Goal: Task Accomplishment & Management: Manage account settings

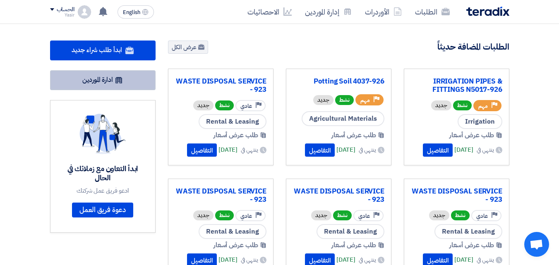
click at [118, 82] on icon at bounding box center [119, 80] width 8 height 8
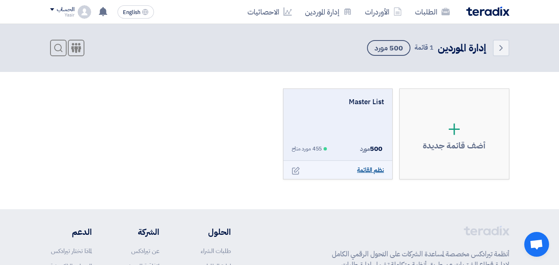
click at [365, 171] on link "نظم القائمة" at bounding box center [370, 171] width 27 height 10
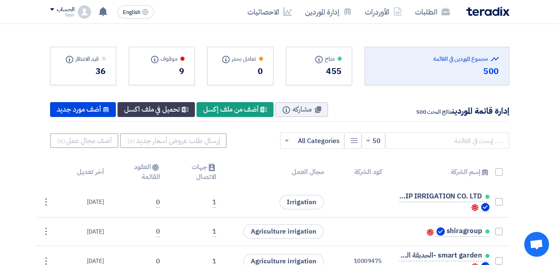
click at [533, 248] on span "Open chat" at bounding box center [537, 246] width 14 height 12
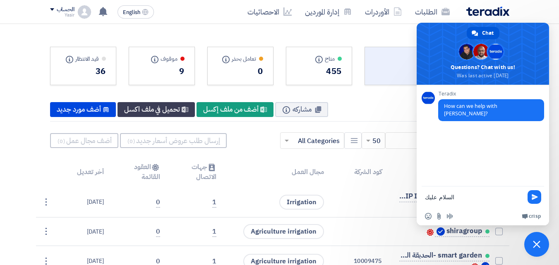
type textarea "السلام عليكم"
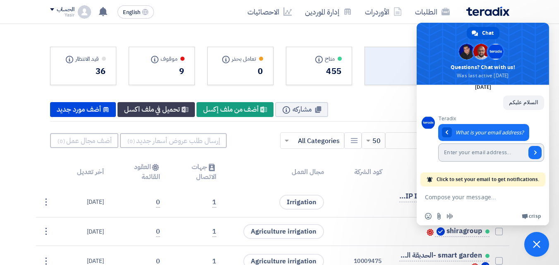
scroll to position [39, 0]
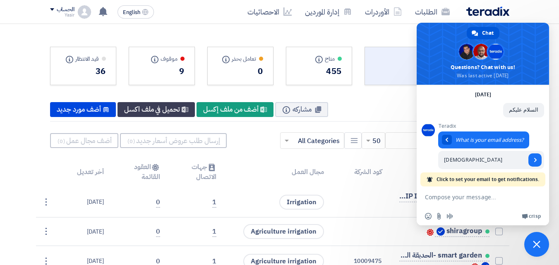
type input "[DEMOGRAPHIC_DATA]"
click at [390, 113] on div "إدارة قائمة الموردين نتائج البحث 500 مشاركه Info New Supplier أضف من ملف إكسل N…" at bounding box center [279, 110] width 459 height 24
click at [535, 241] on span "Close chat" at bounding box center [536, 244] width 7 height 7
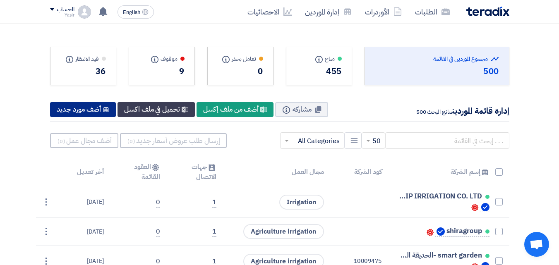
click at [109, 112] on use at bounding box center [105, 109] width 5 height 5
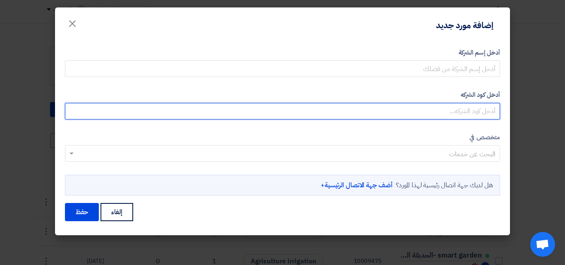
click at [453, 116] on input "أدخل كود الشركه" at bounding box center [282, 111] width 435 height 17
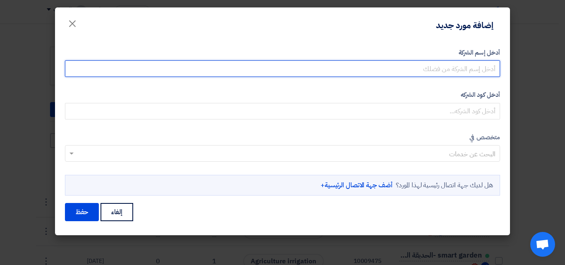
click at [441, 62] on input "أدخل إسم الشركة" at bounding box center [282, 68] width 435 height 17
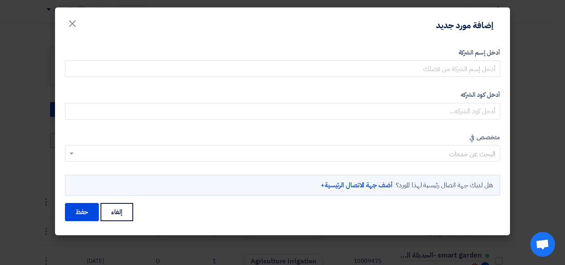
click at [441, 155] on input "text" at bounding box center [287, 155] width 419 height 14
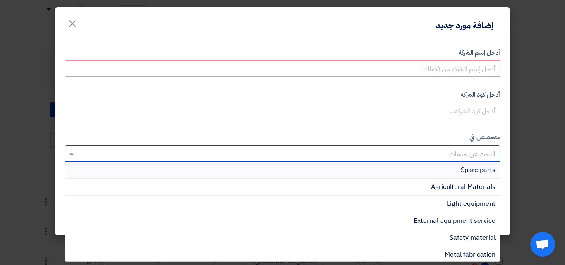
click at [441, 155] on input "text" at bounding box center [287, 155] width 419 height 14
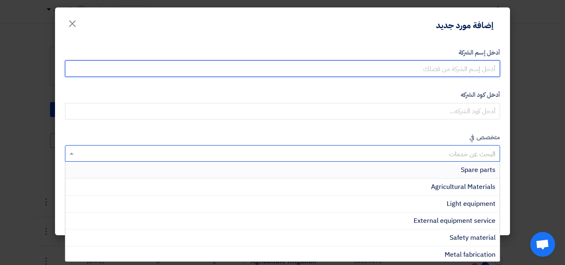
click at [444, 68] on input "أدخل إسم الشركة" at bounding box center [282, 68] width 435 height 17
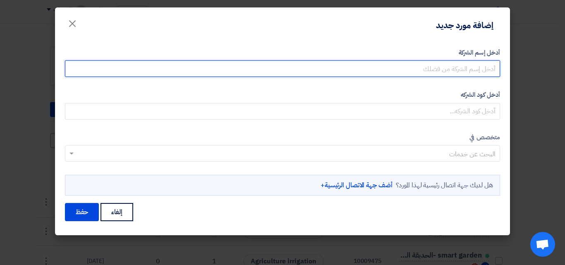
type input "driweesh"
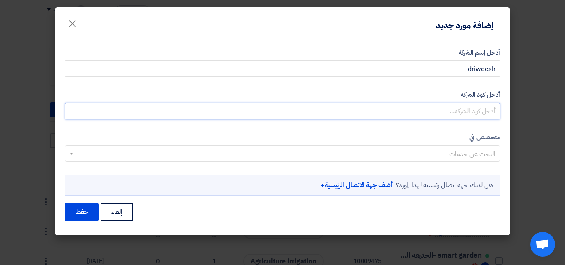
click at [435, 118] on input "أدخل كود الشركه" at bounding box center [282, 111] width 435 height 17
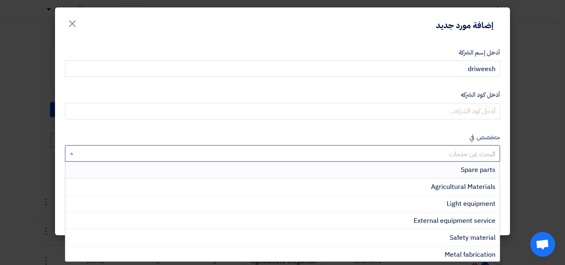
click at [454, 155] on input "text" at bounding box center [287, 155] width 419 height 14
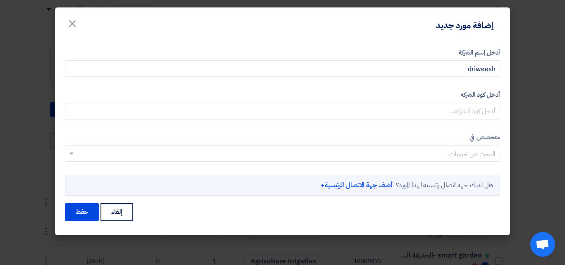
click at [439, 136] on label "متخصص في" at bounding box center [282, 138] width 435 height 10
click at [76, 26] on span "×" at bounding box center [72, 23] width 10 height 25
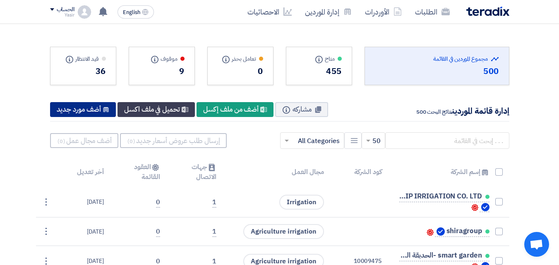
click at [88, 107] on div "New Supplier أضف مورد جديد" at bounding box center [83, 109] width 66 height 15
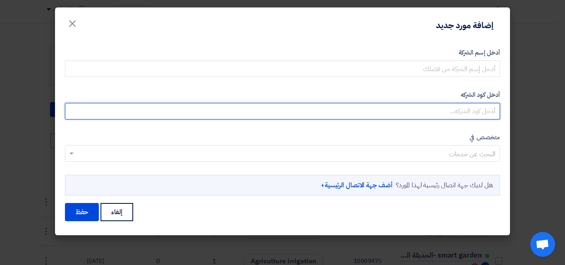
click at [439, 117] on input "أدخل كود الشركه" at bounding box center [282, 111] width 435 height 17
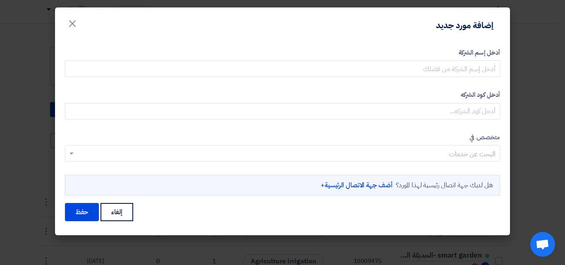
click at [456, 155] on input "text" at bounding box center [287, 155] width 419 height 14
click at [444, 125] on form "أدخل إسم الشركة أدخل كود الشركه متخصص في البحث عن خدمات" at bounding box center [282, 135] width 435 height 175
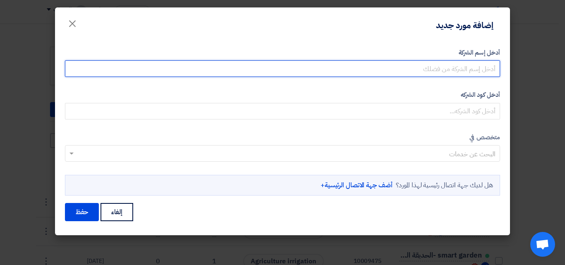
click at [383, 62] on input "أدخل إسم الشركة" at bounding box center [282, 68] width 435 height 17
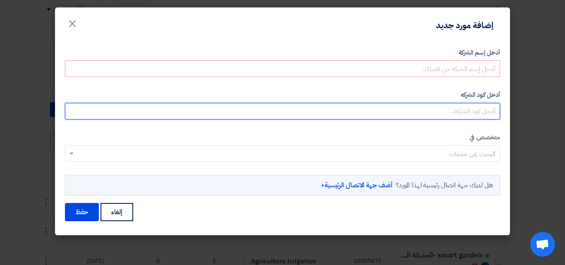
click at [419, 119] on input "أدخل كود الشركه" at bounding box center [282, 111] width 435 height 17
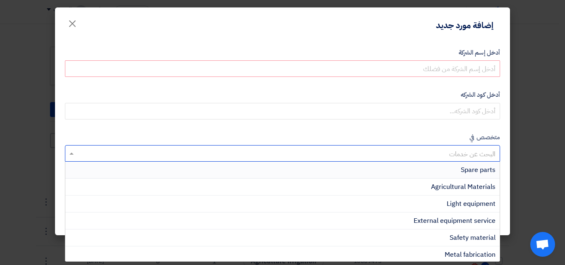
click at [435, 156] on input "text" at bounding box center [287, 155] width 419 height 14
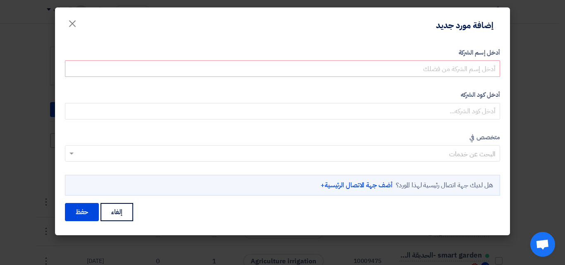
click at [420, 126] on form "أدخل إسم الشركة أدخل كود الشركه متخصص في البحث عن خدمات" at bounding box center [282, 135] width 435 height 175
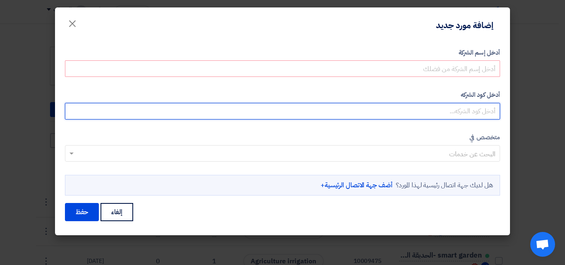
click at [409, 111] on input "أدخل كود الشركه" at bounding box center [282, 111] width 435 height 17
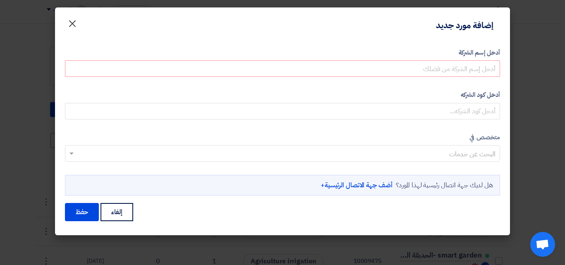
click at [70, 24] on span "×" at bounding box center [72, 23] width 10 height 25
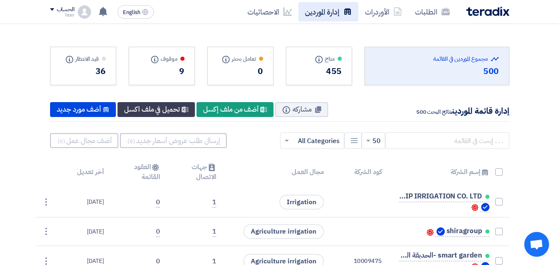
click at [318, 17] on link "إدارة الموردين" at bounding box center [328, 11] width 60 height 19
click at [317, 17] on link "إدارة الموردين" at bounding box center [328, 11] width 60 height 19
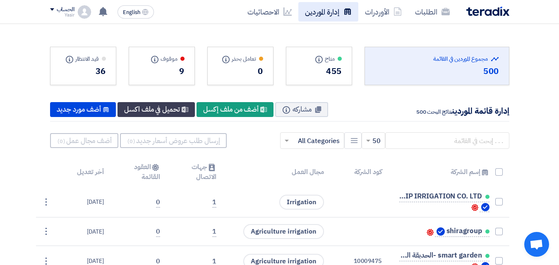
click at [317, 17] on link "إدارة الموردين" at bounding box center [328, 11] width 60 height 19
click at [323, 18] on link "إدارة الموردين" at bounding box center [328, 11] width 60 height 19
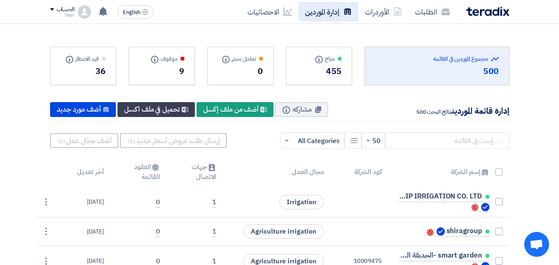
click at [323, 18] on link "إدارة الموردين" at bounding box center [328, 11] width 60 height 19
click at [319, 14] on link "إدارة الموردين" at bounding box center [328, 11] width 60 height 19
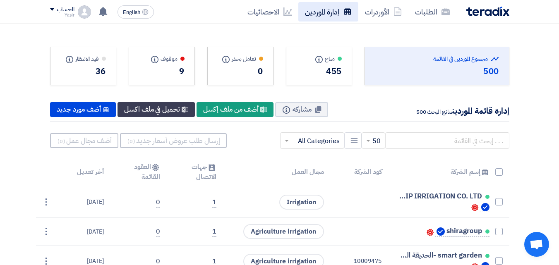
click at [319, 14] on link "إدارة الموردين" at bounding box center [328, 11] width 60 height 19
click at [331, 17] on link "إدارة الموردين" at bounding box center [328, 11] width 60 height 19
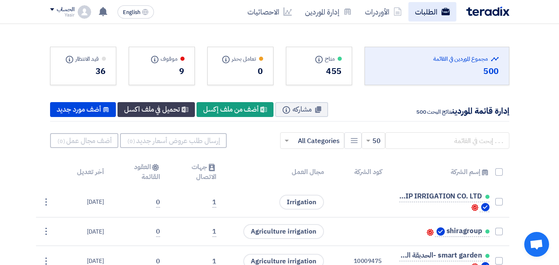
click at [443, 5] on link "الطلبات" at bounding box center [432, 11] width 48 height 19
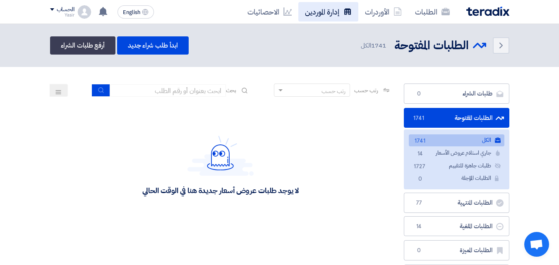
click at [312, 16] on link "إدارة الموردين" at bounding box center [328, 11] width 60 height 19
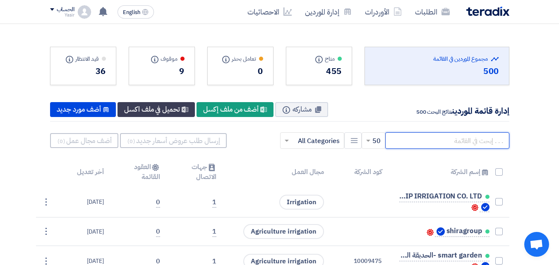
click at [429, 144] on input "text" at bounding box center [447, 140] width 124 height 17
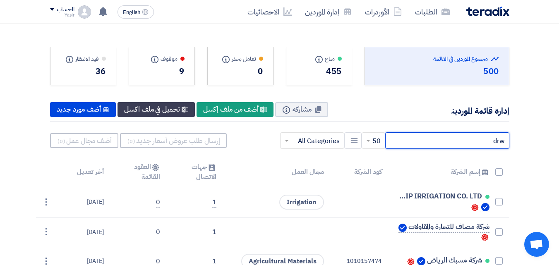
type input "drw"
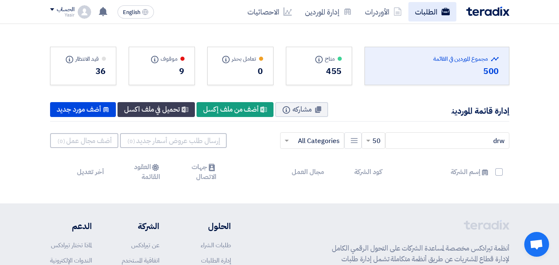
click at [436, 6] on link "الطلبات" at bounding box center [432, 11] width 48 height 19
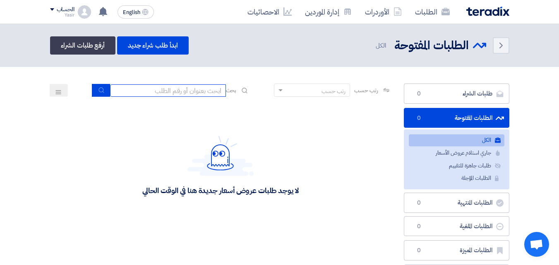
click at [213, 91] on input at bounding box center [168, 90] width 116 height 12
type input "911"
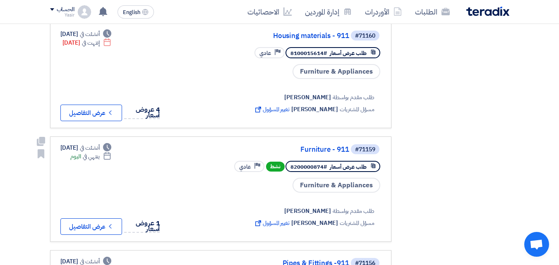
scroll to position [315, 0]
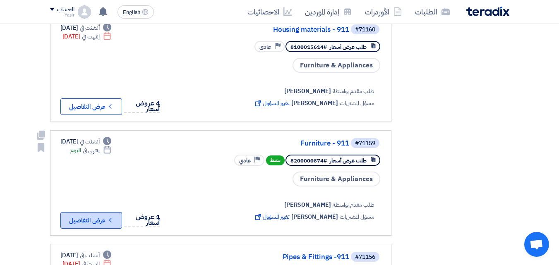
click at [99, 221] on button "Check details عرض التفاصيل" at bounding box center [91, 220] width 62 height 17
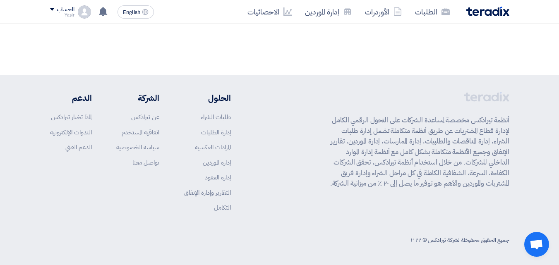
scroll to position [0, 0]
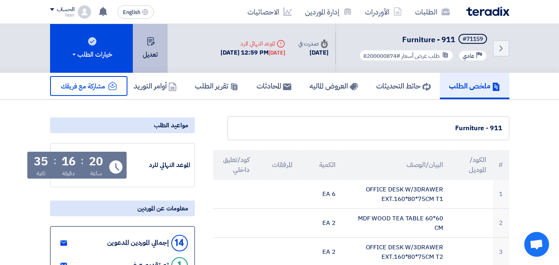
click at [161, 60] on button "تعديل" at bounding box center [150, 48] width 35 height 49
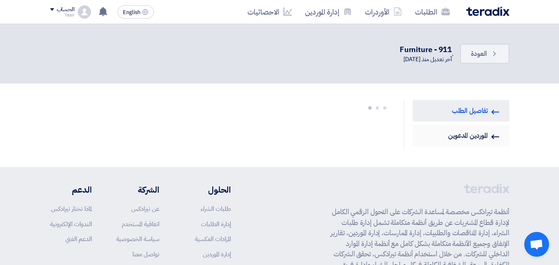
click at [457, 138] on link "Invited Suppliers الموردين المدعوين" at bounding box center [461, 136] width 97 height 22
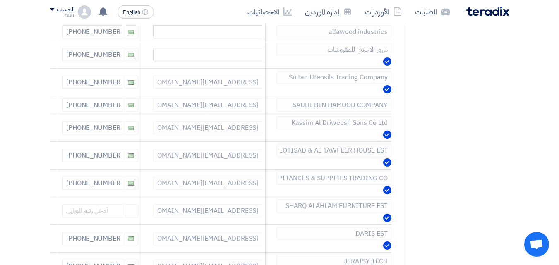
scroll to position [248, 0]
click at [329, 20] on link "إدارة الموردين" at bounding box center [328, 11] width 60 height 19
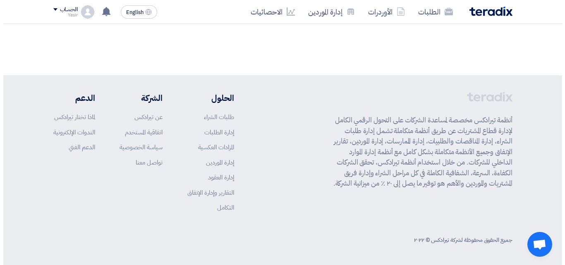
scroll to position [0, 0]
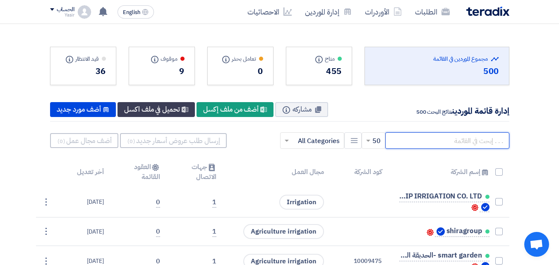
click at [452, 148] on input "text" at bounding box center [447, 140] width 124 height 17
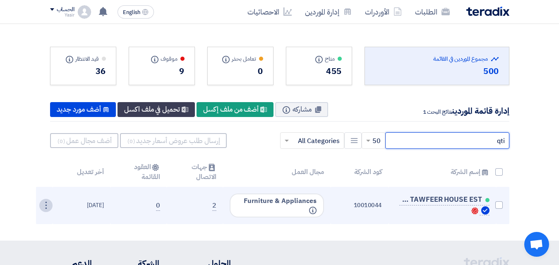
type input "qti"
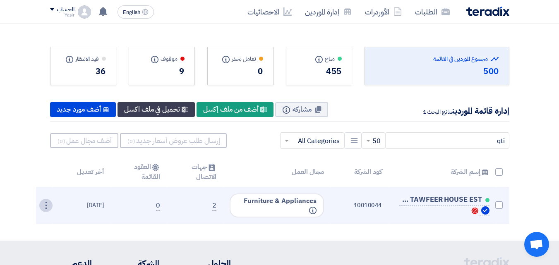
click at [41, 209] on div "⋮" at bounding box center [45, 205] width 13 height 13
click at [41, 219] on link "تعديل" at bounding box center [32, 221] width 41 height 12
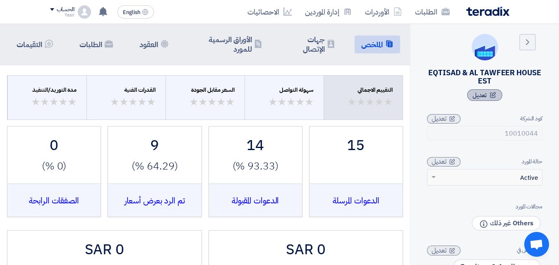
click at [488, 98] on div "تعديل" at bounding box center [484, 95] width 35 height 12
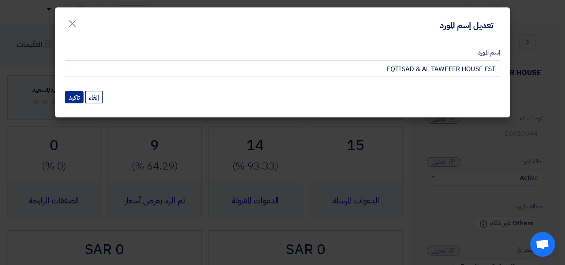
click at [70, 97] on button "تاكيد" at bounding box center [74, 97] width 19 height 12
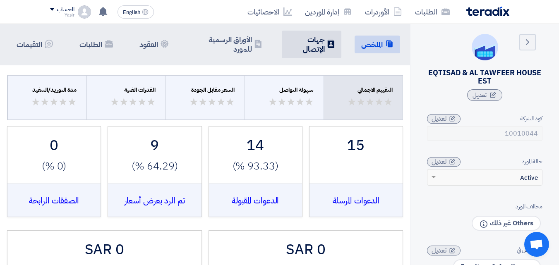
click at [323, 54] on h5 "جهات الإتصال" at bounding box center [306, 44] width 36 height 19
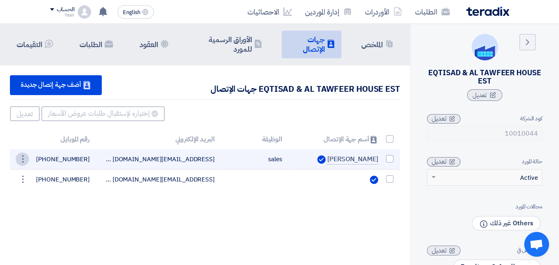
click at [22, 165] on div "⋮" at bounding box center [22, 159] width 13 height 13
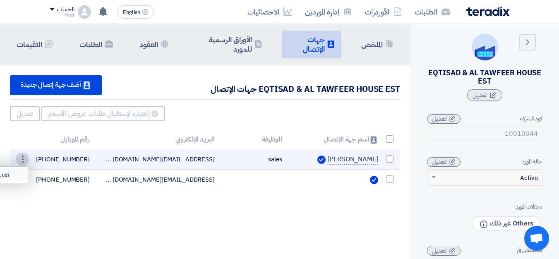
click at [19, 177] on link "تعديل" at bounding box center [8, 175] width 41 height 12
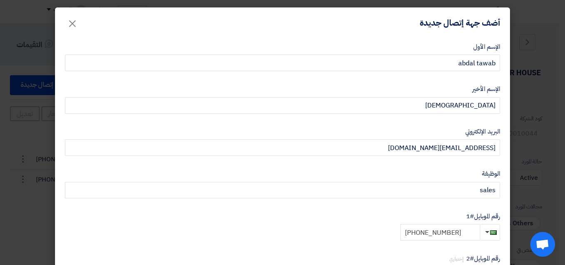
click at [468, 238] on input "[PHONE_NUMBER]" at bounding box center [440, 232] width 79 height 17
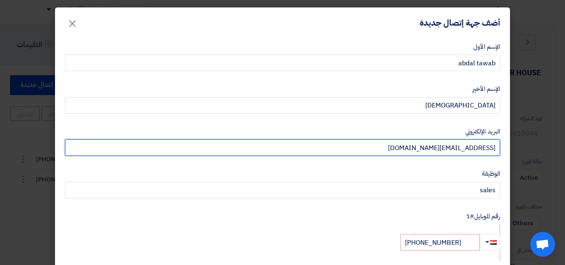
click at [499, 146] on input "[EMAIL_ADDRESS][DOMAIN_NAME]" at bounding box center [282, 147] width 435 height 17
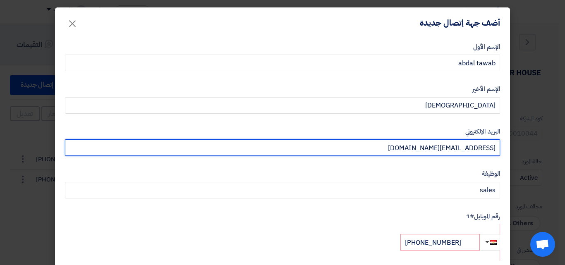
click at [499, 146] on input "[EMAIL_ADDRESS][DOMAIN_NAME]" at bounding box center [282, 147] width 435 height 17
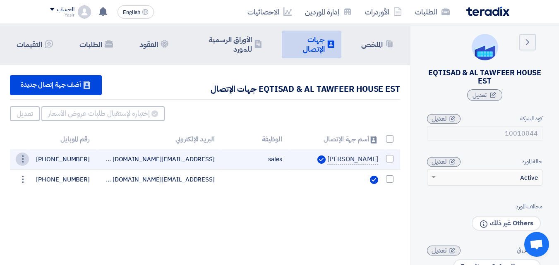
click at [19, 166] on div "⋮" at bounding box center [22, 159] width 13 height 13
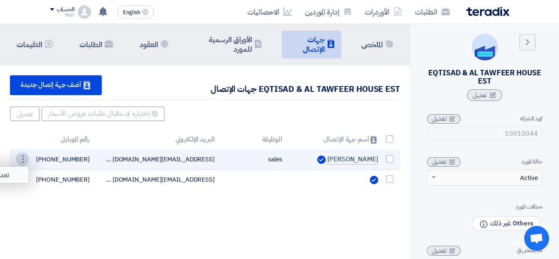
click at [20, 178] on link "تعديل" at bounding box center [8, 175] width 41 height 12
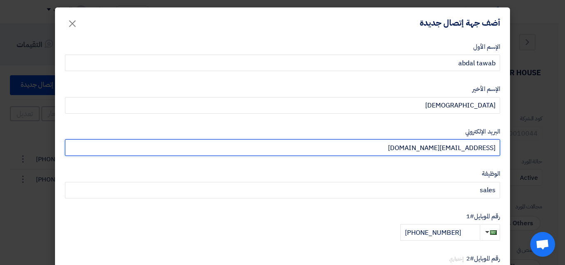
click at [368, 144] on input "[EMAIL_ADDRESS][DOMAIN_NAME]" at bounding box center [282, 147] width 435 height 17
type input "E"
type input "[DOMAIN_NAME][EMAIL_ADDRESS][DOMAIN_NAME]"
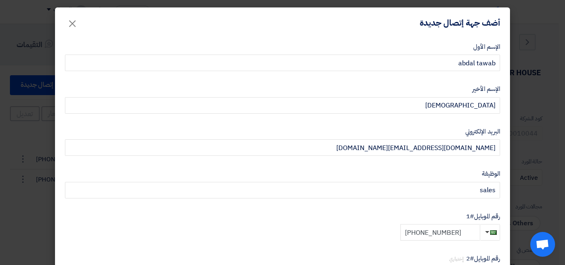
click at [477, 236] on input "[PHONE_NUMBER]" at bounding box center [440, 232] width 79 height 17
click at [413, 209] on form "الإسم الأول abdal tawab الإسم الأخير [PERSON_NAME] البريد الإلكتروني [DOMAIN_NA…" at bounding box center [282, 168] width 435 height 253
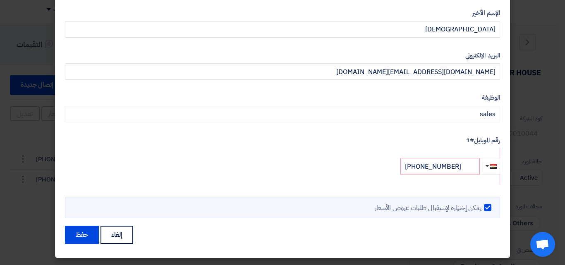
scroll to position [77, 0]
click at [474, 139] on label "رقم الموبايل #1" at bounding box center [282, 140] width 435 height 10
click at [471, 139] on label "رقم الموبايل #1" at bounding box center [282, 140] width 435 height 10
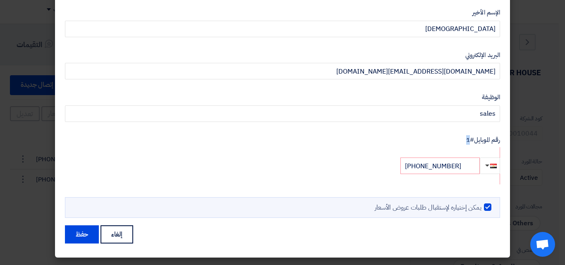
click at [471, 139] on label "رقم الموبايل #1" at bounding box center [282, 140] width 435 height 10
click at [422, 137] on label "رقم الموبايل #1" at bounding box center [282, 140] width 435 height 10
click at [454, 164] on input "[PHONE_NUMBER]" at bounding box center [440, 166] width 79 height 17
click at [86, 233] on button "حفظ" at bounding box center [82, 235] width 34 height 18
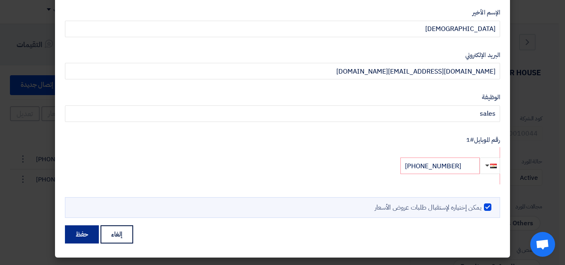
click at [86, 233] on button "حفظ" at bounding box center [82, 235] width 34 height 18
click at [85, 238] on button "حفظ" at bounding box center [82, 235] width 34 height 18
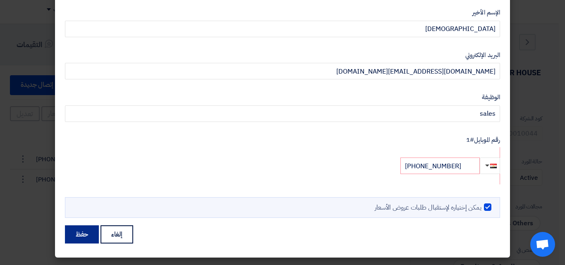
click at [85, 238] on button "حفظ" at bounding box center [82, 235] width 34 height 18
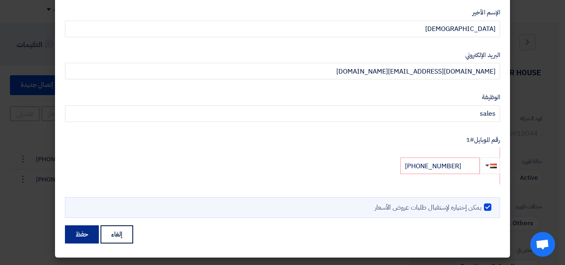
click at [85, 238] on button "حفظ" at bounding box center [82, 235] width 34 height 18
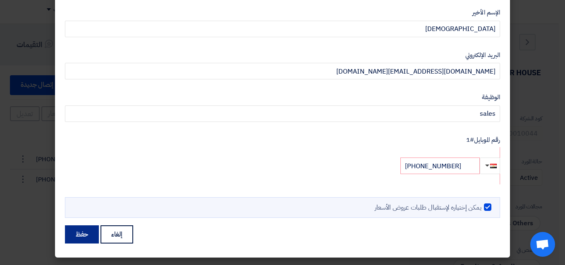
click at [85, 238] on button "حفظ" at bounding box center [82, 235] width 34 height 18
click at [84, 238] on button "حفظ" at bounding box center [82, 235] width 34 height 18
click at [83, 238] on button "حفظ" at bounding box center [82, 235] width 34 height 18
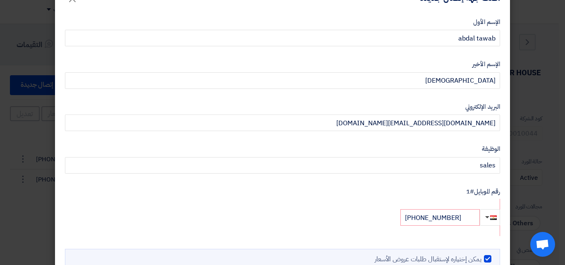
scroll to position [0, 0]
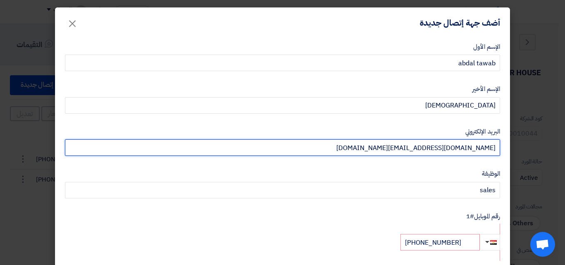
drag, startPoint x: 377, startPoint y: 148, endPoint x: 499, endPoint y: 192, distance: 129.7
click at [565, 142] on modal-container "أضف جهة إتصال جديدة × الإسم الأول abdal tawab الإسم الأخير [PERSON_NAME] البريد…" at bounding box center [282, 132] width 565 height 265
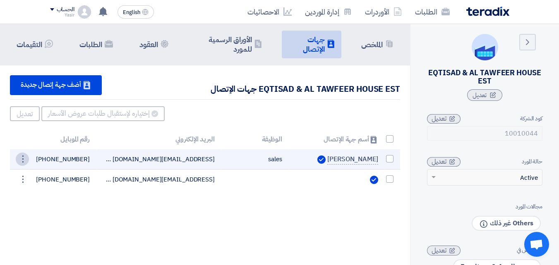
click at [23, 165] on div "⋮" at bounding box center [22, 159] width 13 height 13
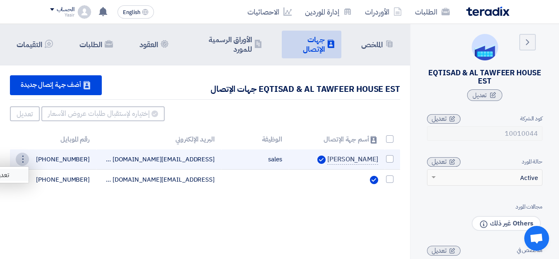
click at [18, 178] on link "تعديل" at bounding box center [8, 175] width 41 height 12
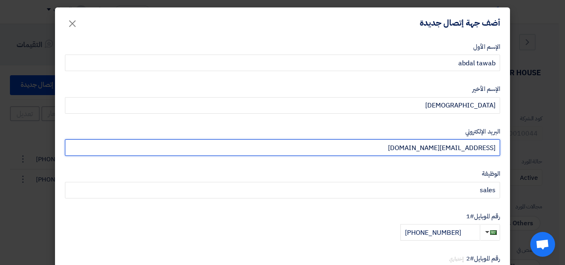
drag, startPoint x: 398, startPoint y: 146, endPoint x: 565, endPoint y: 137, distance: 167.1
click at [565, 137] on modal-container "أضف جهة إتصال جديدة × الإسم الأول abdal tawab الإسم الأخير [PERSON_NAME] البريد…" at bounding box center [282, 132] width 565 height 265
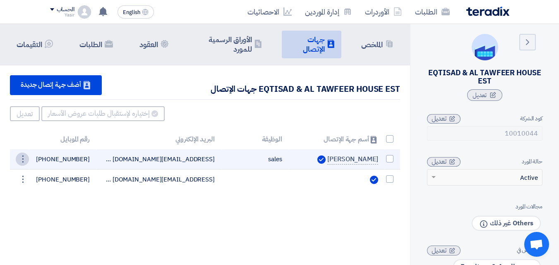
click at [24, 161] on div "⋮" at bounding box center [22, 159] width 13 height 13
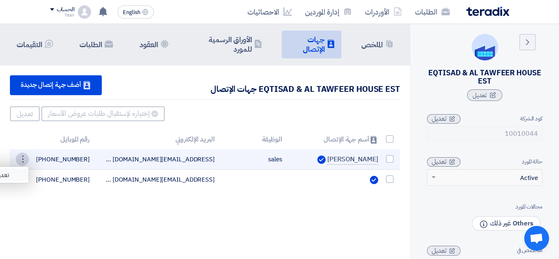
click at [11, 178] on link "تعديل" at bounding box center [8, 175] width 41 height 12
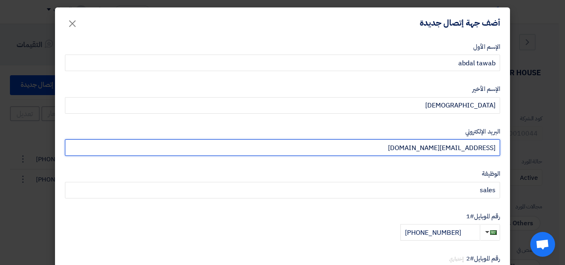
drag, startPoint x: 376, startPoint y: 146, endPoint x: 516, endPoint y: 143, distance: 140.3
click at [516, 143] on modal-container "أضف جهة إتصال جديدة × الإسم الأول abdal tawab الإسم الأخير [PERSON_NAME] البريد…" at bounding box center [282, 132] width 565 height 265
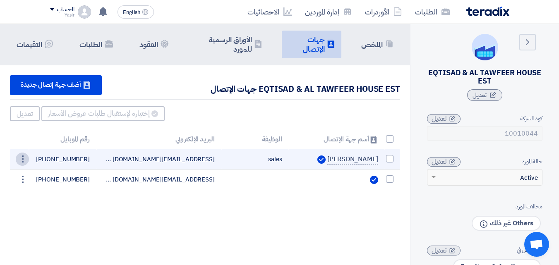
click at [17, 166] on div "⋮" at bounding box center [22, 159] width 13 height 13
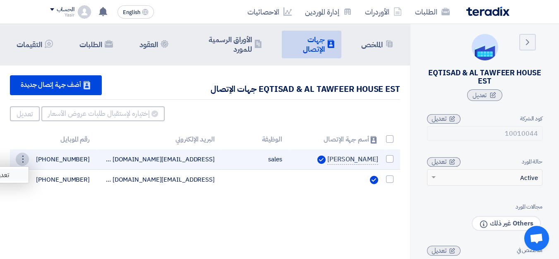
click at [23, 180] on link "تعديل" at bounding box center [8, 175] width 41 height 12
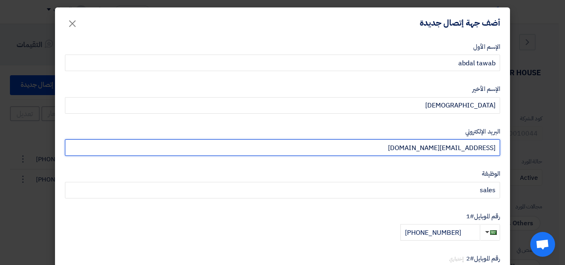
click at [275, 153] on input "[EMAIL_ADDRESS][DOMAIN_NAME]" at bounding box center [282, 147] width 435 height 17
type input "E"
type input "[DOMAIN_NAME][EMAIL_ADDRESS][DOMAIN_NAME]"
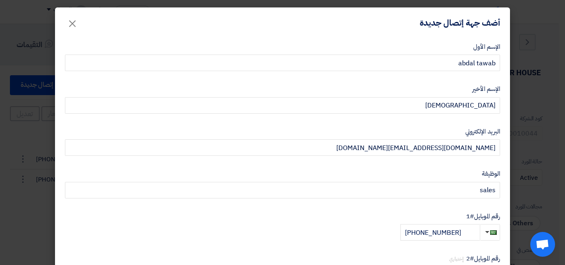
click at [365, 158] on form "الإسم الأول abdal tawab الإسم الأخير [PERSON_NAME] البريد الإلكتروني [DOMAIN_NA…" at bounding box center [282, 179] width 435 height 275
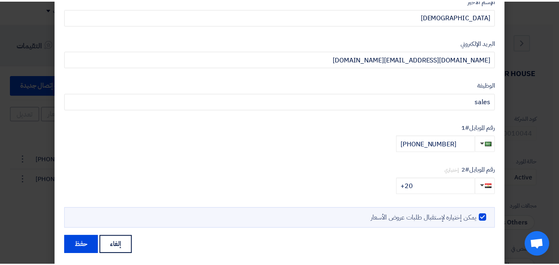
scroll to position [99, 0]
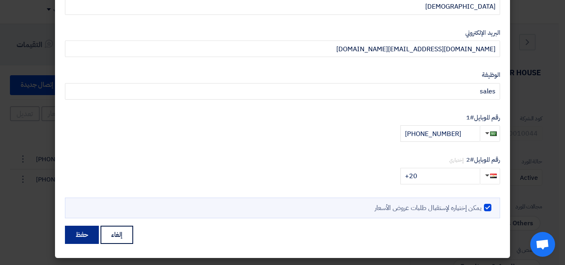
click at [93, 235] on button "حفظ" at bounding box center [82, 235] width 34 height 18
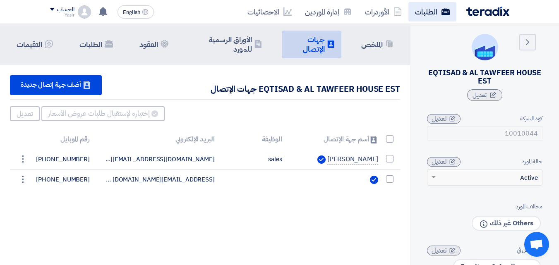
click at [419, 8] on link "الطلبات" at bounding box center [432, 11] width 48 height 19
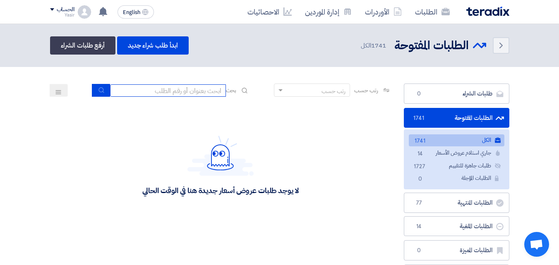
click at [202, 94] on input at bounding box center [168, 90] width 116 height 12
type input "911"
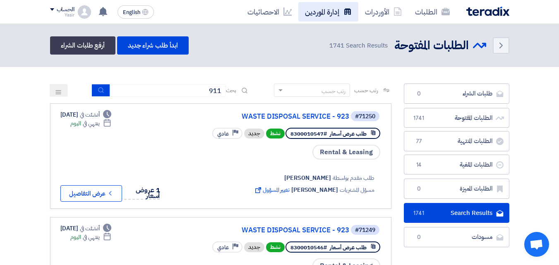
click at [312, 18] on link "إدارة الموردين" at bounding box center [328, 11] width 60 height 19
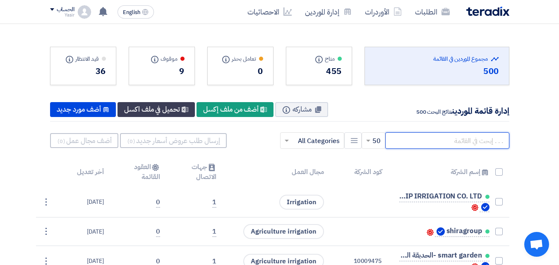
click at [438, 141] on input "text" at bounding box center [447, 140] width 124 height 17
type input "qti"
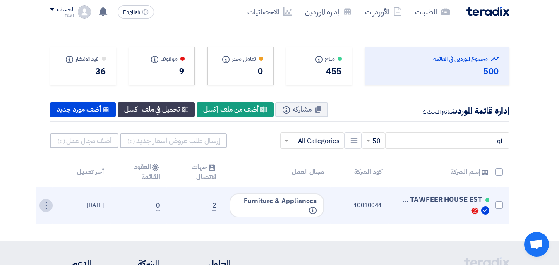
click at [43, 205] on div "⋮" at bounding box center [45, 205] width 13 height 13
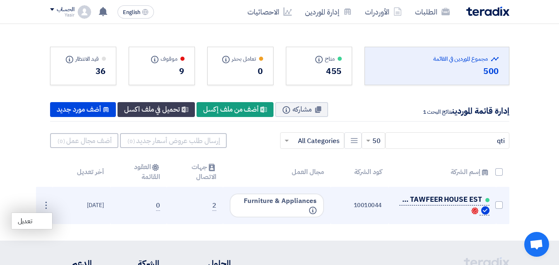
click at [427, 201] on span "EQTISAD & AL TAWFEER HOUSE EST" at bounding box center [440, 200] width 83 height 7
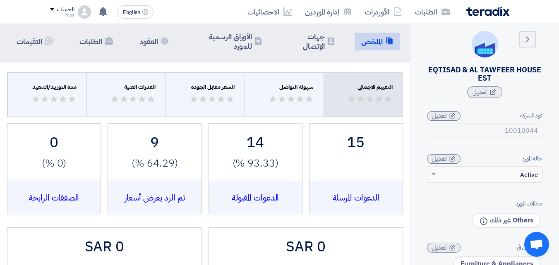
scroll to position [0, 0]
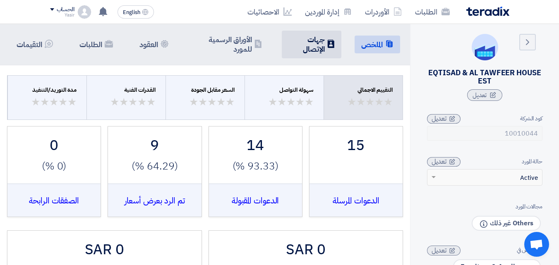
click at [321, 44] on h5 "جهات الإتصال" at bounding box center [306, 44] width 36 height 19
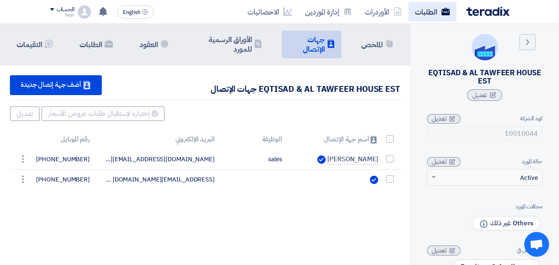
click at [421, 14] on link "الطلبات" at bounding box center [432, 11] width 48 height 19
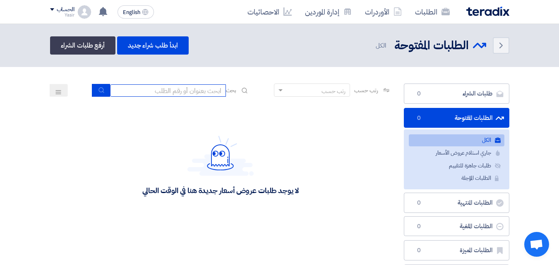
click at [205, 91] on input at bounding box center [168, 90] width 116 height 12
type input "911"
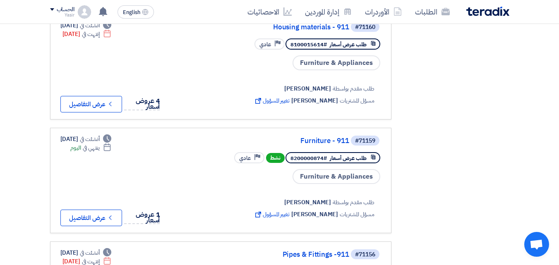
scroll to position [331, 0]
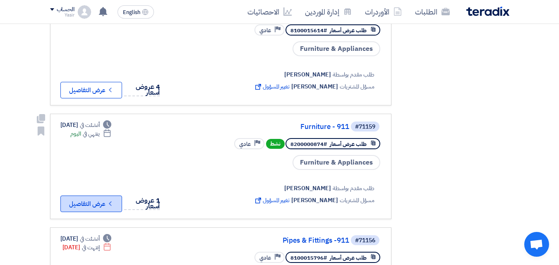
click at [85, 196] on button "Check details عرض التفاصيل" at bounding box center [91, 204] width 62 height 17
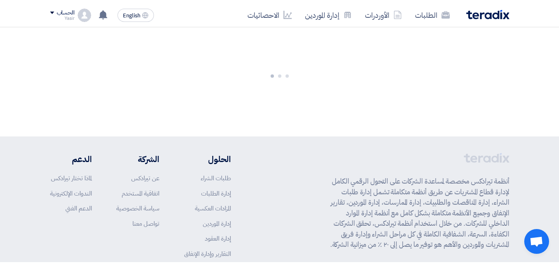
scroll to position [0, 0]
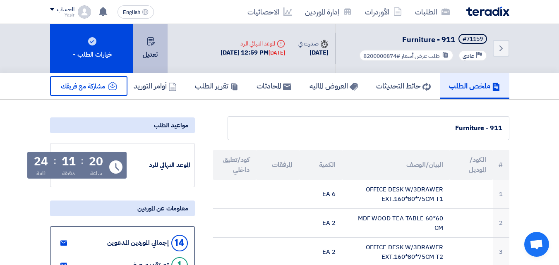
click at [152, 38] on use at bounding box center [150, 41] width 7 height 8
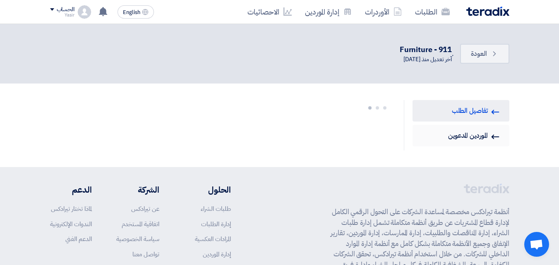
click at [456, 133] on link "Invited Suppliers الموردين المدعوين" at bounding box center [461, 136] width 97 height 22
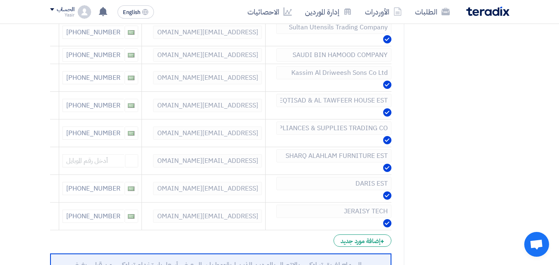
scroll to position [66, 0]
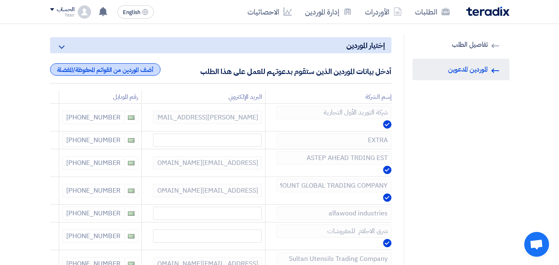
click at [141, 68] on div "أضف الموردين من القوائم المحفوظة/المفضلة" at bounding box center [105, 69] width 110 height 12
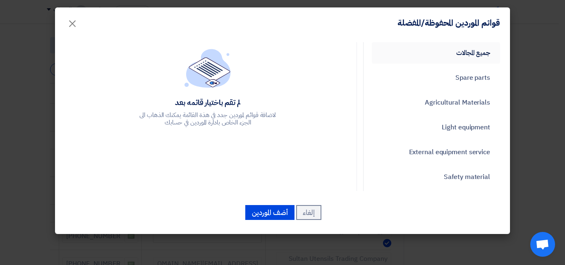
click at [455, 53] on link "جميع المجالات" at bounding box center [436, 53] width 128 height 22
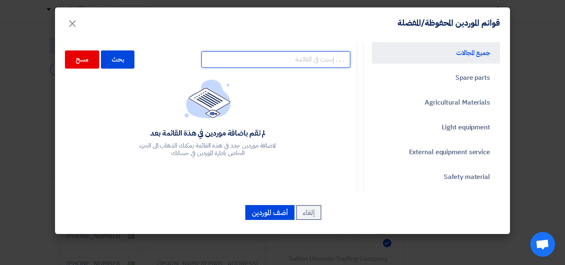
click at [273, 61] on input "text" at bounding box center [276, 59] width 149 height 17
type input "qti"
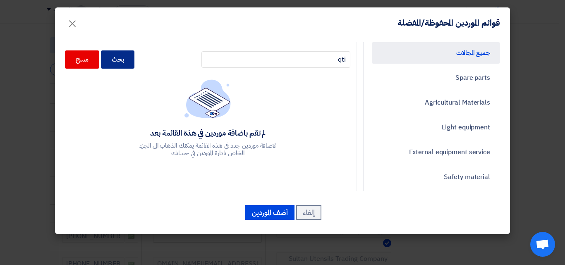
click at [126, 62] on div "بحث" at bounding box center [118, 59] width 34 height 18
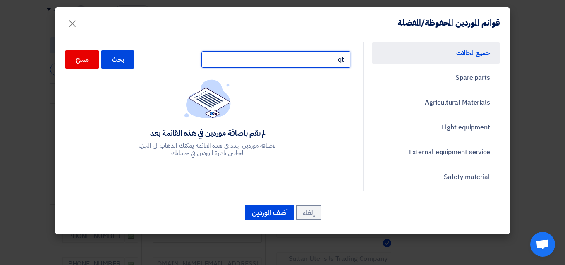
click at [289, 61] on input "qti" at bounding box center [276, 59] width 149 height 17
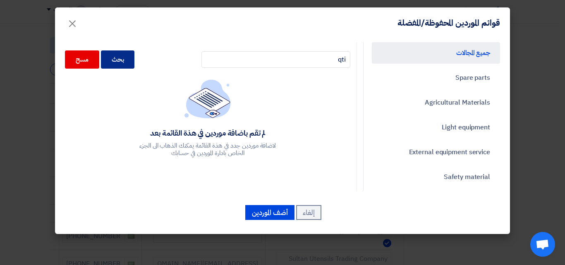
click at [135, 63] on div "بحث" at bounding box center [118, 59] width 34 height 18
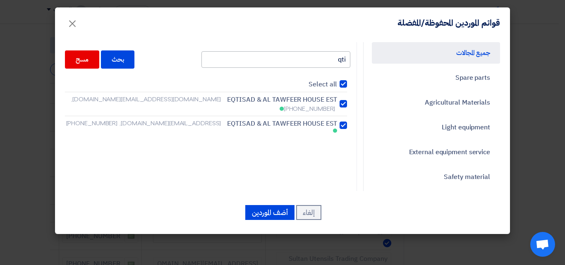
checkbox input "true"
click at [300, 119] on span "EQTISAD & AL TAWFEER HOUSE EST" at bounding box center [282, 124] width 110 height 10
click at [332, 123] on input "EQTISAD & AL TAWFEER HOUSE EST [EMAIL_ADDRESS][DOMAIN_NAME], [PHONE_NUMBER]" at bounding box center [334, 125] width 5 height 5
checkbox input "false"
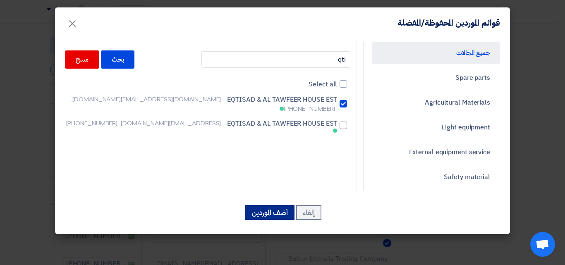
click at [264, 218] on button "أضف الموردين" at bounding box center [269, 212] width 49 height 15
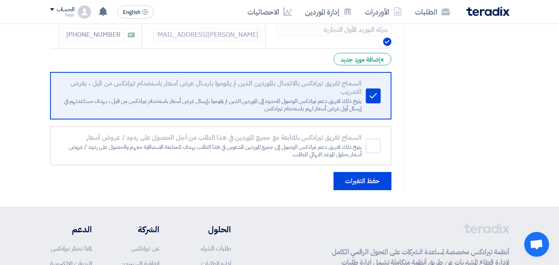
scroll to position [481, 0]
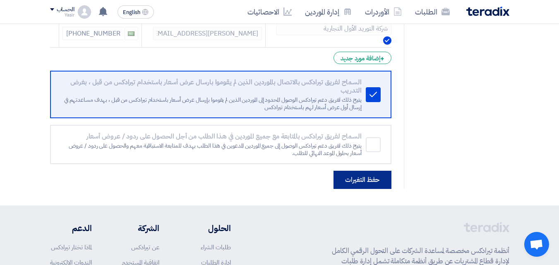
click at [380, 185] on button "حفظ التغيرات" at bounding box center [363, 180] width 58 height 18
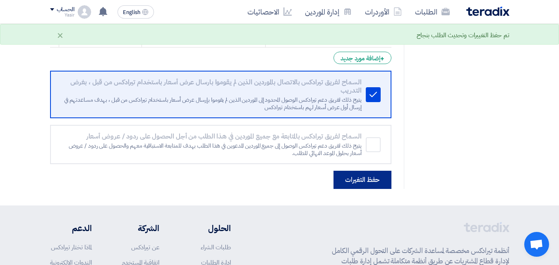
scroll to position [0, 0]
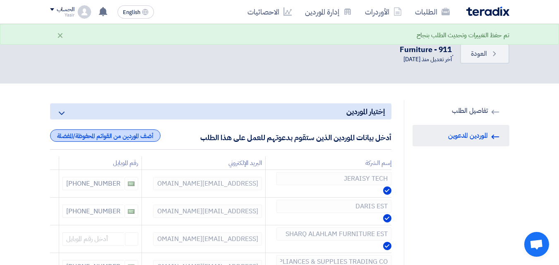
click at [138, 135] on div "أضف الموردين من القوائم المحفوظة/المفضلة" at bounding box center [105, 136] width 110 height 12
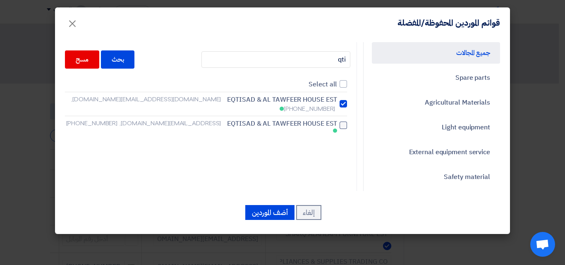
click at [302, 119] on span "EQTISAD & AL TAWFEER HOUSE EST" at bounding box center [282, 124] width 110 height 10
click at [332, 123] on input "EQTISAD & AL TAWFEER HOUSE EST [EMAIL_ADDRESS][DOMAIN_NAME], [PHONE_NUMBER]" at bounding box center [334, 125] width 5 height 5
checkbox input "true"
click at [271, 214] on button "أضف الموردين" at bounding box center [269, 212] width 49 height 15
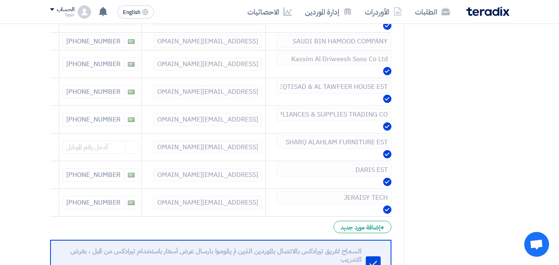
scroll to position [315, 0]
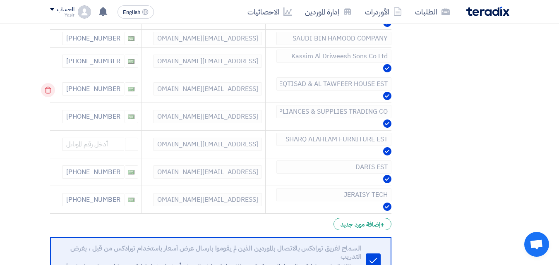
click at [49, 90] on icon at bounding box center [48, 90] width 14 height 14
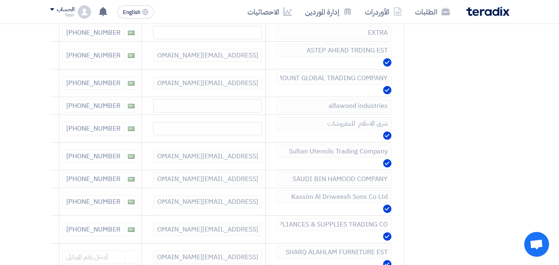
scroll to position [181, 0]
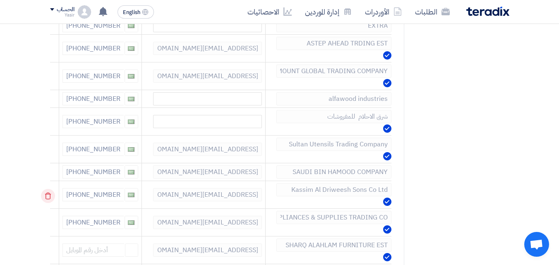
click at [50, 197] on use at bounding box center [48, 196] width 6 height 7
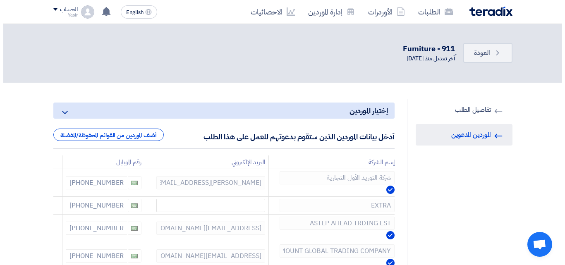
scroll to position [0, 0]
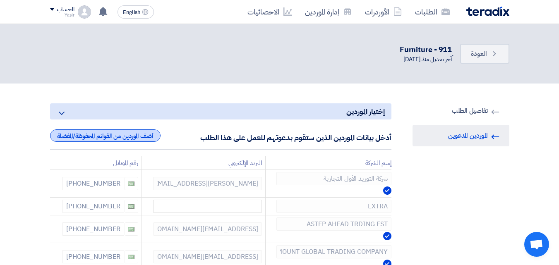
click at [140, 137] on div "أضف الموردين من القوائم المحفوظة/المفضلة" at bounding box center [105, 136] width 110 height 12
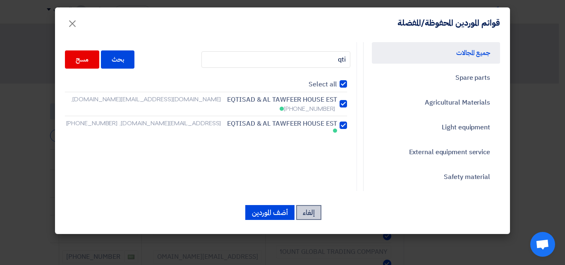
click at [311, 216] on button "إلغاء" at bounding box center [308, 212] width 25 height 15
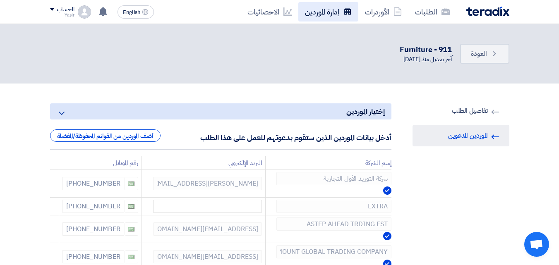
click at [311, 12] on link "إدارة الموردين" at bounding box center [328, 11] width 60 height 19
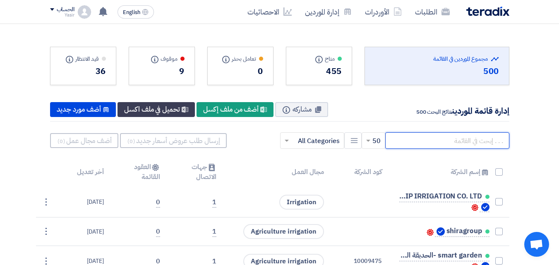
click at [433, 146] on input "text" at bounding box center [447, 140] width 124 height 17
type input "qti"
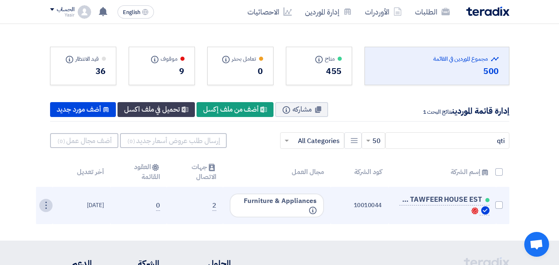
click at [41, 208] on div "⋮" at bounding box center [45, 205] width 13 height 13
click at [42, 221] on link "تعديل" at bounding box center [32, 221] width 41 height 12
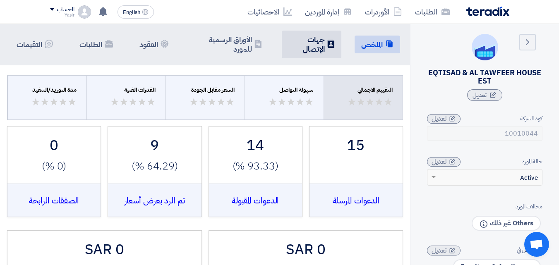
click at [304, 40] on h5 "جهات الإتصال" at bounding box center [306, 44] width 36 height 19
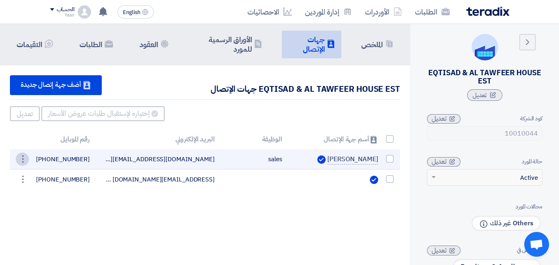
click at [19, 166] on div "⋮" at bounding box center [22, 159] width 13 height 13
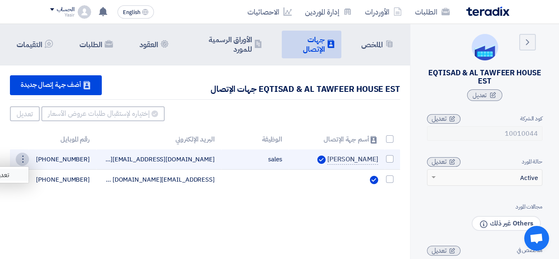
click at [15, 180] on link "تعديل" at bounding box center [8, 175] width 41 height 12
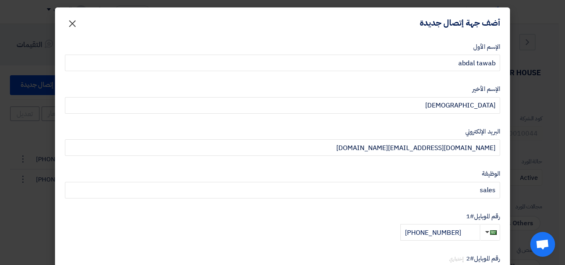
click at [77, 26] on span "×" at bounding box center [72, 23] width 10 height 25
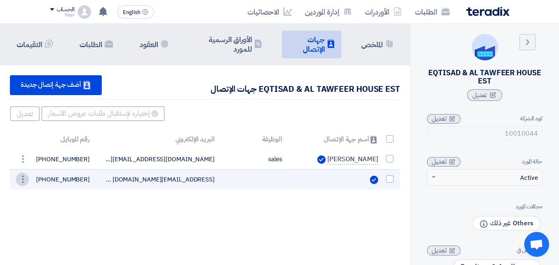
click at [26, 186] on div "⋮" at bounding box center [22, 179] width 13 height 13
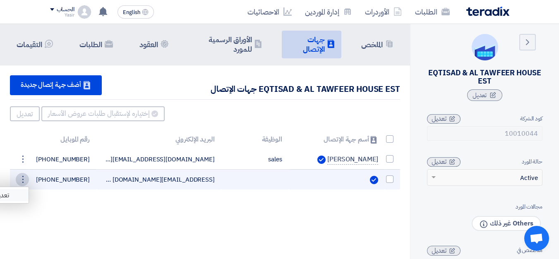
click at [14, 201] on link "تعديل" at bounding box center [8, 195] width 41 height 12
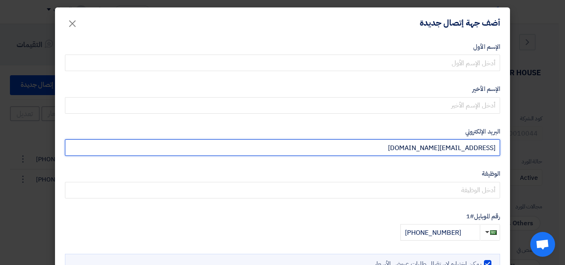
drag, startPoint x: 387, startPoint y: 146, endPoint x: 554, endPoint y: 137, distance: 167.4
click at [554, 137] on modal-container "أضف جهة إتصال جديدة × الإسم الأول الإسم الأخير البريد الإلكتروني [EMAIL_ADDRESS…" at bounding box center [282, 132] width 565 height 265
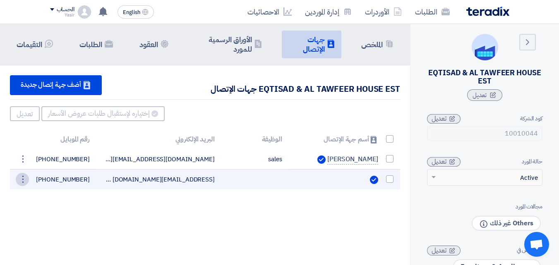
click at [23, 185] on div "⋮" at bounding box center [22, 179] width 13 height 13
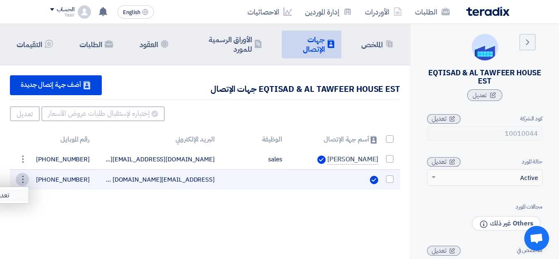
click at [22, 201] on link "تعديل" at bounding box center [8, 195] width 41 height 12
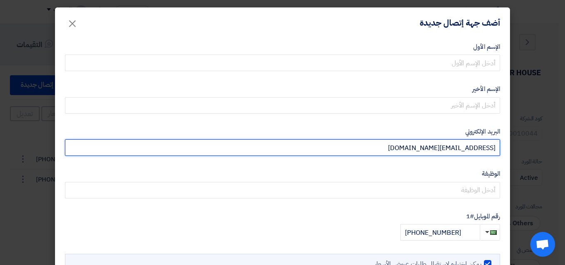
click at [327, 147] on input "[EMAIL_ADDRESS][DOMAIN_NAME]" at bounding box center [282, 147] width 435 height 17
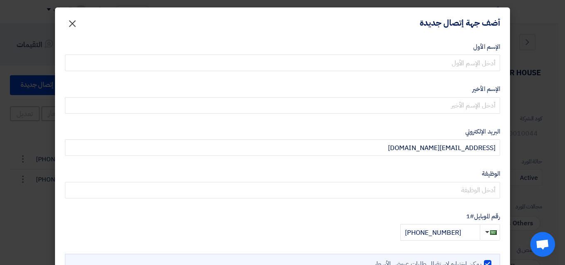
click at [74, 26] on span "×" at bounding box center [72, 23] width 10 height 25
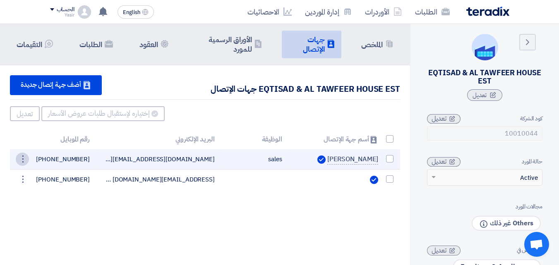
click at [25, 164] on div "⋮" at bounding box center [22, 159] width 13 height 13
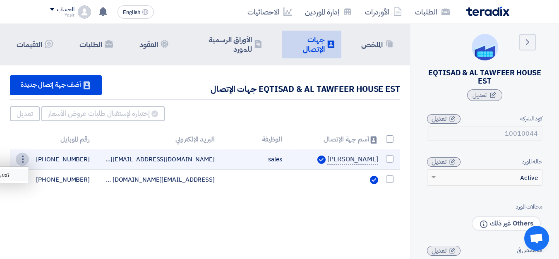
click at [25, 176] on link "تعديل" at bounding box center [8, 175] width 41 height 12
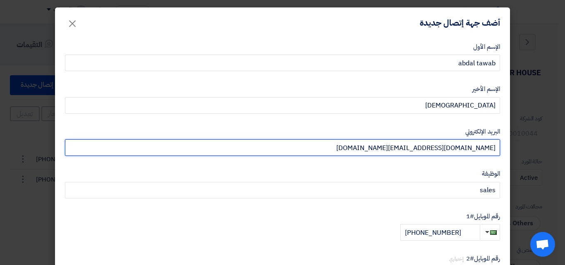
click at [293, 144] on input "[DOMAIN_NAME][EMAIL_ADDRESS][DOMAIN_NAME]" at bounding box center [282, 147] width 435 height 17
type input "d"
paste input "[EMAIL_ADDRESS][DOMAIN_NAME]"
type input "[EMAIL_ADDRESS][DOMAIN_NAME]"
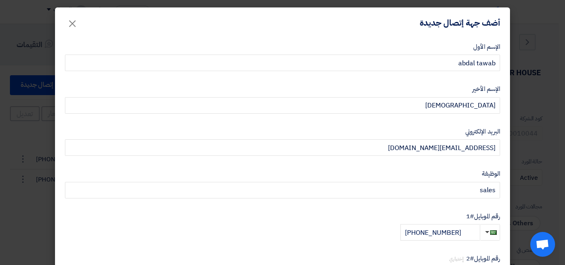
click at [212, 164] on form "الإسم الأول abdal tawab الإسم الأخير [PERSON_NAME] البريد الإلكتروني [EMAIL_ADD…" at bounding box center [282, 179] width 435 height 275
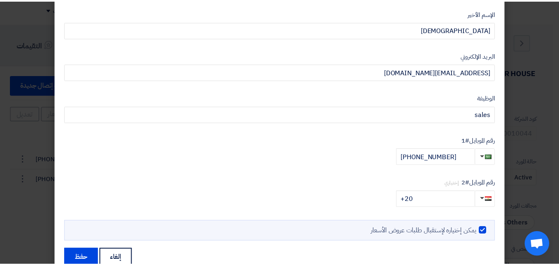
scroll to position [99, 0]
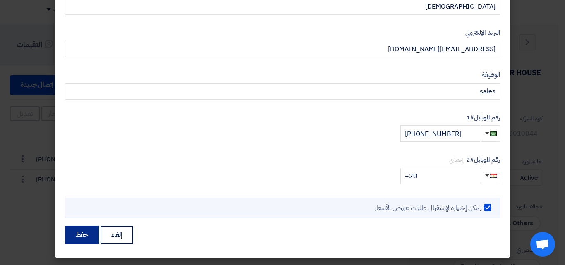
click at [78, 230] on button "حفظ" at bounding box center [82, 235] width 34 height 18
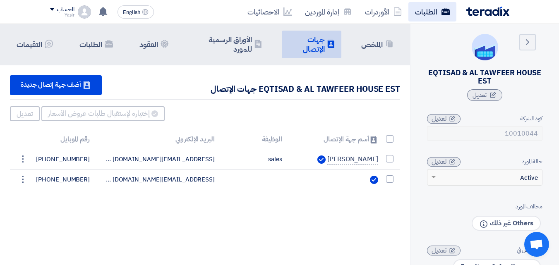
click at [426, 13] on link "الطلبات" at bounding box center [432, 11] width 48 height 19
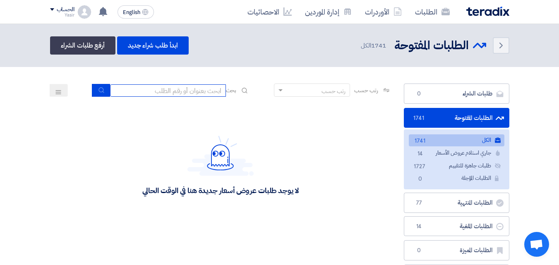
click at [183, 91] on input at bounding box center [168, 90] width 116 height 12
type input "911"
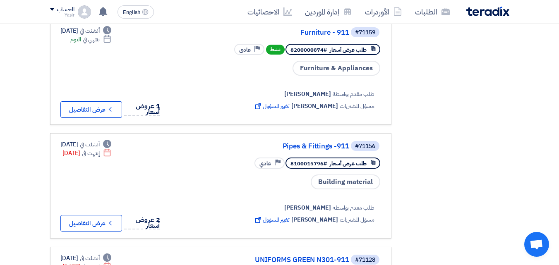
scroll to position [397, 0]
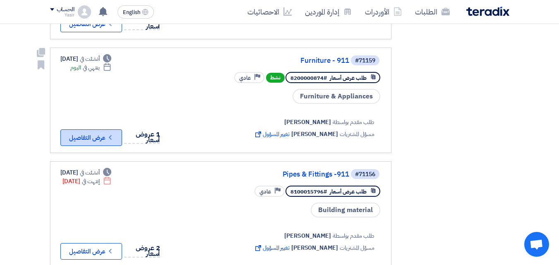
click at [88, 139] on button "Check details عرض التفاصيل" at bounding box center [91, 138] width 62 height 17
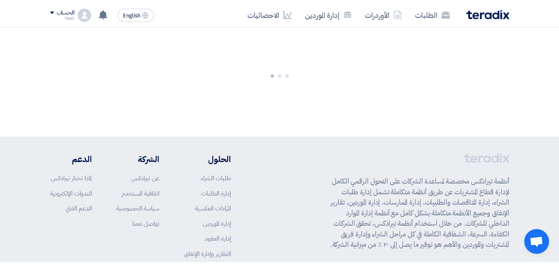
scroll to position [0, 0]
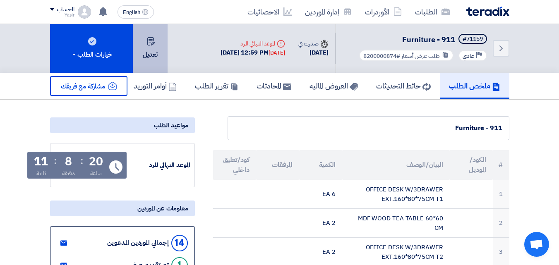
click at [158, 45] on button "تعديل" at bounding box center [150, 48] width 35 height 49
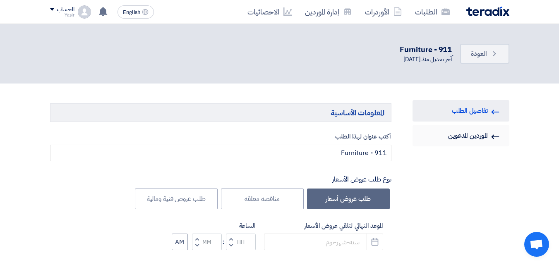
type input "[DATE]"
type input "12"
type input "59"
click at [476, 139] on link "Invited Suppliers الموردين المدعوين" at bounding box center [461, 136] width 97 height 22
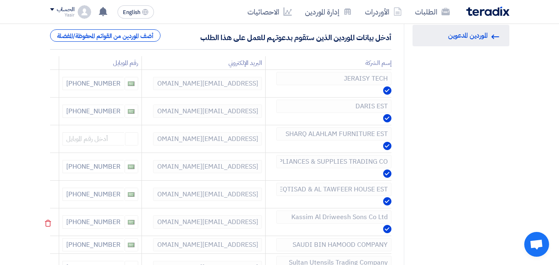
scroll to position [99, 0]
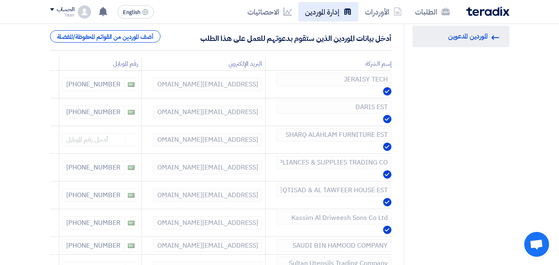
click at [322, 7] on link "إدارة الموردين" at bounding box center [328, 11] width 60 height 19
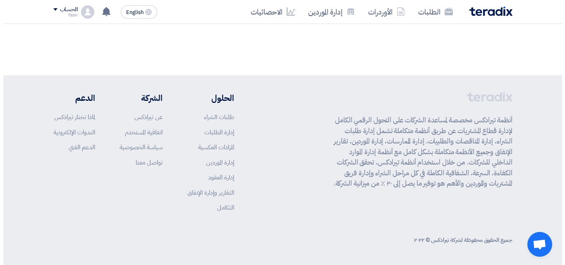
scroll to position [0, 0]
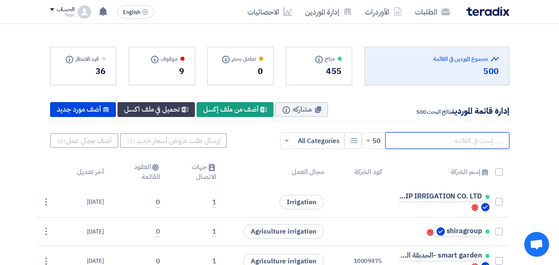
click at [457, 147] on input "text" at bounding box center [447, 140] width 124 height 17
type input "kass"
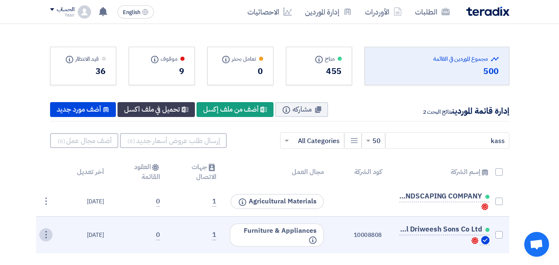
click at [47, 234] on div "⋮" at bounding box center [45, 234] width 13 height 13
click at [38, 250] on link "تعديل" at bounding box center [32, 251] width 41 height 12
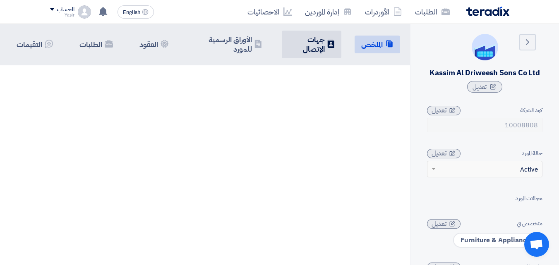
click at [310, 55] on li "Contacts جهات الإتصال" at bounding box center [312, 45] width 60 height 28
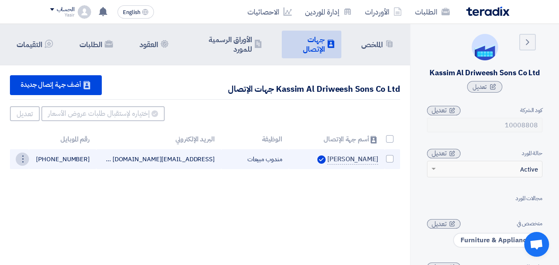
click at [19, 161] on div "⋮" at bounding box center [22, 159] width 13 height 13
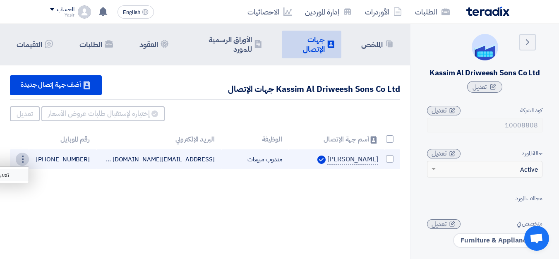
click at [19, 173] on link "تعديل" at bounding box center [8, 175] width 41 height 12
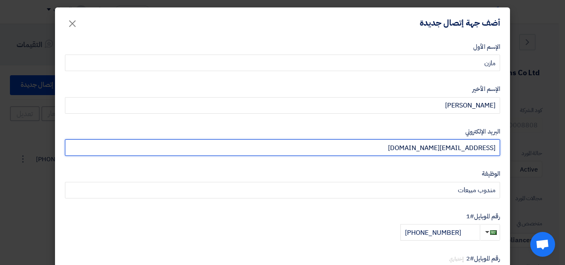
drag, startPoint x: 416, startPoint y: 148, endPoint x: 503, endPoint y: 141, distance: 87.6
click at [497, 141] on input "[EMAIL_ADDRESS][DOMAIN_NAME]" at bounding box center [282, 147] width 435 height 17
type input "[DOMAIN_NAME][EMAIL_ADDRESS][DOMAIN_NAME]"
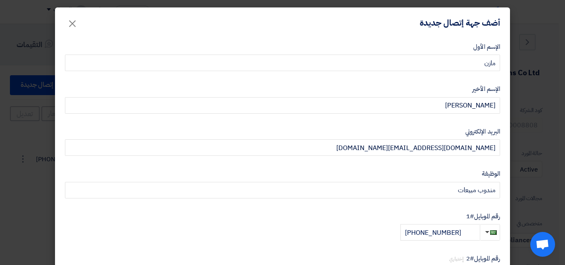
click at [220, 212] on label "رقم الموبايل #1" at bounding box center [282, 217] width 435 height 10
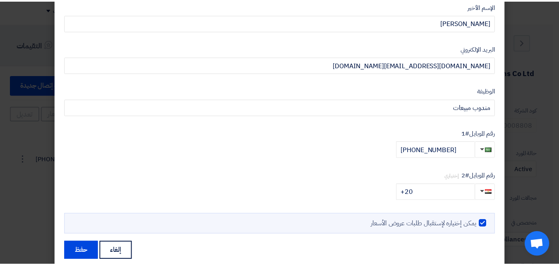
scroll to position [99, 0]
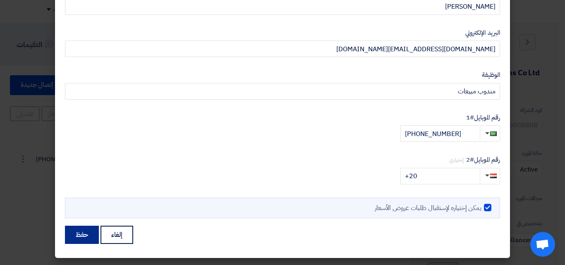
click at [90, 238] on button "حفظ" at bounding box center [82, 235] width 34 height 18
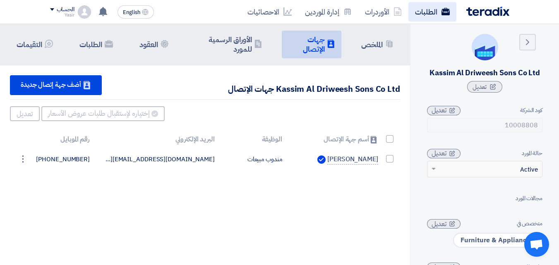
click at [435, 15] on link "الطلبات" at bounding box center [432, 11] width 48 height 19
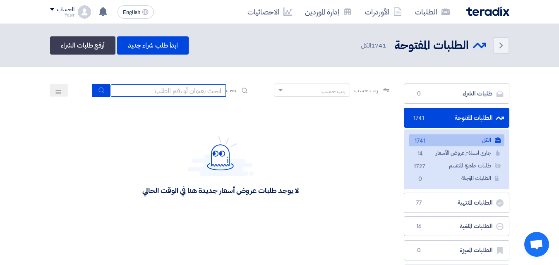
click at [202, 94] on input at bounding box center [168, 90] width 116 height 12
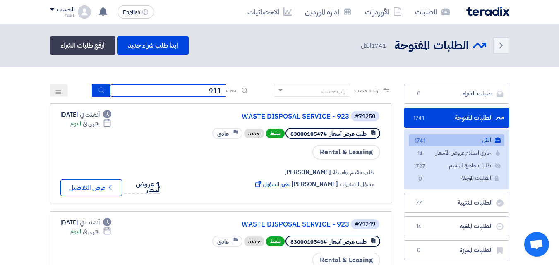
type input "911"
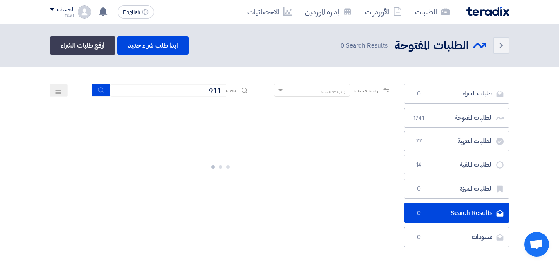
click at [14, 132] on section "طلبات الشراء طلبات الشراء 0 الطلبات المفتوحة الطلبات المفتوحة 1741 الطلبات المن…" at bounding box center [279, 167] width 559 height 201
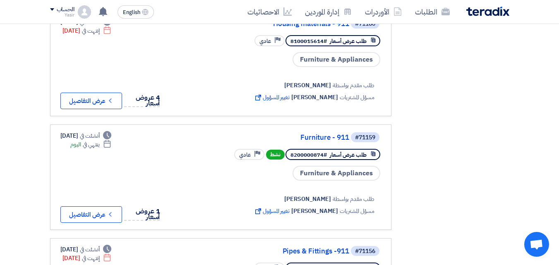
scroll to position [331, 0]
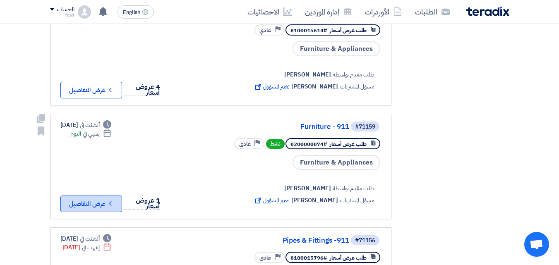
click at [107, 200] on button "Check details عرض التفاصيل" at bounding box center [91, 204] width 62 height 17
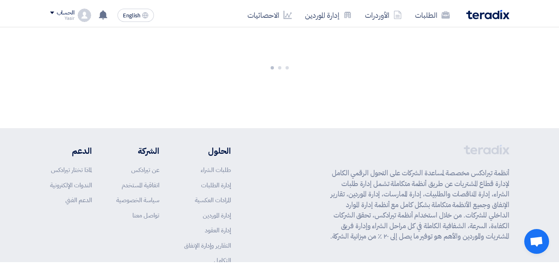
scroll to position [0, 0]
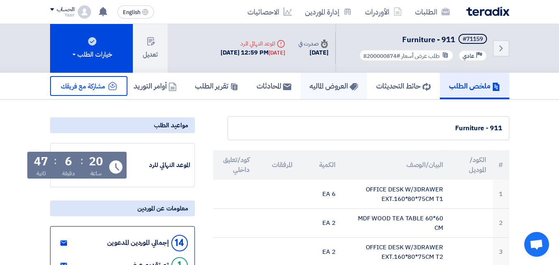
click at [317, 84] on h5 "العروض الماليه" at bounding box center [334, 86] width 48 height 10
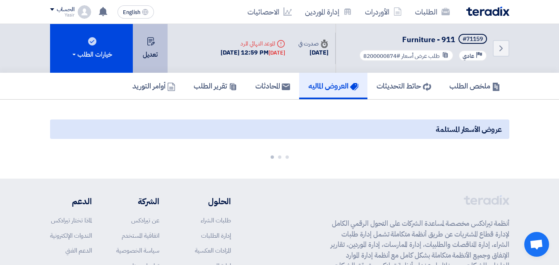
click at [164, 51] on button "تعديل" at bounding box center [150, 48] width 35 height 49
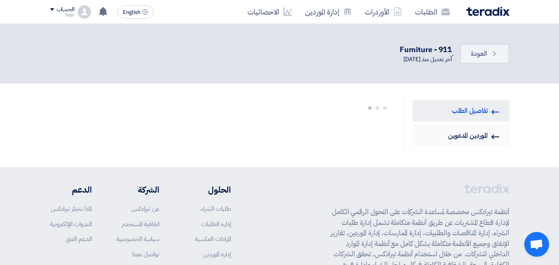
click at [451, 132] on link "Invited Suppliers الموردين المدعوين" at bounding box center [461, 136] width 97 height 22
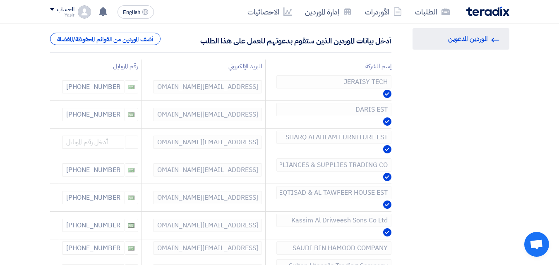
scroll to position [182, 0]
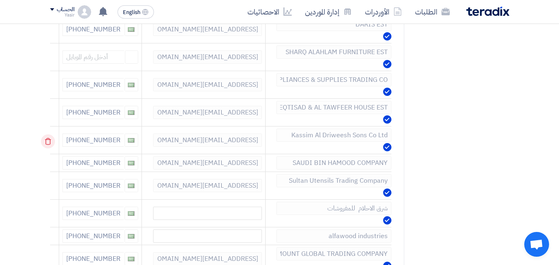
click at [48, 144] on icon at bounding box center [48, 141] width 14 height 14
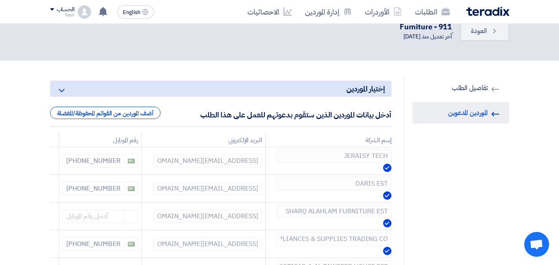
scroll to position [0, 0]
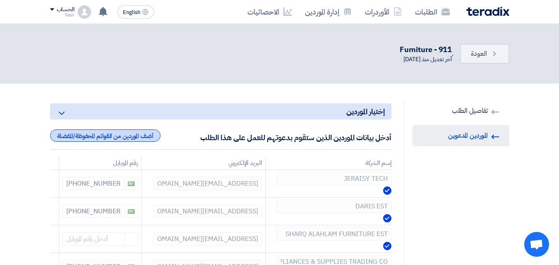
click at [72, 134] on div "أضف الموردين من القوائم المحفوظة/المفضلة" at bounding box center [105, 136] width 110 height 12
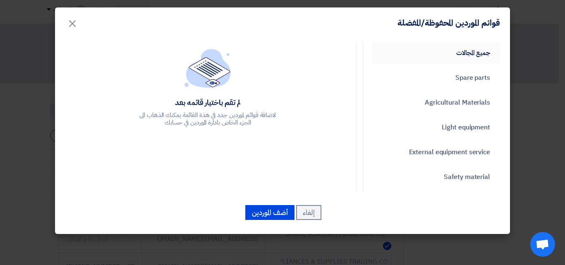
click at [419, 49] on link "جميع المجالات" at bounding box center [436, 53] width 128 height 22
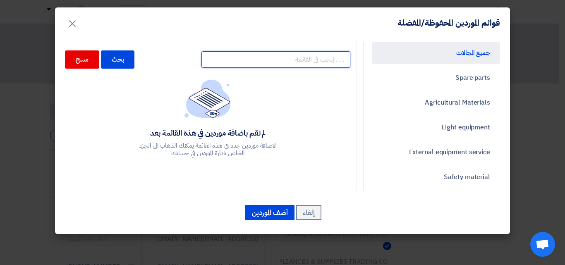
click at [298, 63] on input "text" at bounding box center [276, 59] width 149 height 17
type input "kas"
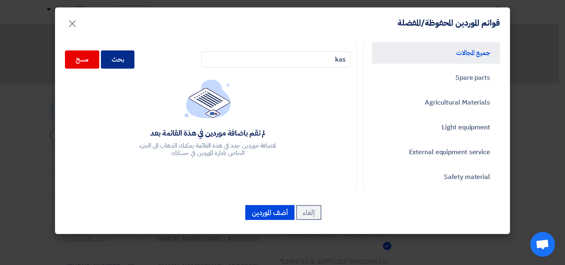
click at [134, 64] on div "بحث" at bounding box center [118, 59] width 34 height 18
click at [133, 62] on div "بحث" at bounding box center [118, 59] width 34 height 18
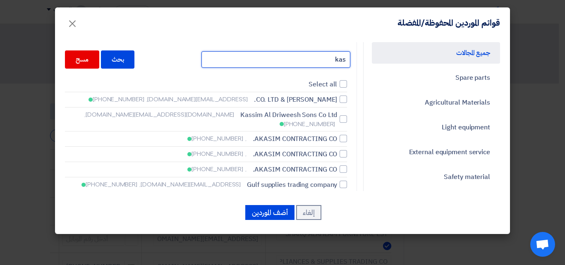
click at [322, 62] on input "kas" at bounding box center [276, 59] width 149 height 17
click at [279, 114] on span "Kassim Al Driweesh Sons Co Ltd" at bounding box center [288, 115] width 97 height 10
click at [332, 117] on input "Kassim Al Driweesh Sons Co Ltd [DOMAIN_NAME][EMAIL_ADDRESS][DOMAIN_NAME], [PHON…" at bounding box center [334, 119] width 5 height 5
checkbox input "true"
click at [345, 115] on div at bounding box center [343, 118] width 7 height 7
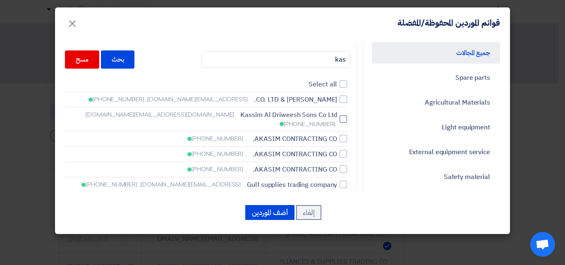
click at [337, 117] on input "Kassim Al Driweesh Sons Co Ltd [DOMAIN_NAME][EMAIL_ADDRESS][DOMAIN_NAME], [PHON…" at bounding box center [334, 119] width 5 height 5
checkbox input "true"
click at [271, 212] on button "أضف الموردين" at bounding box center [269, 212] width 49 height 15
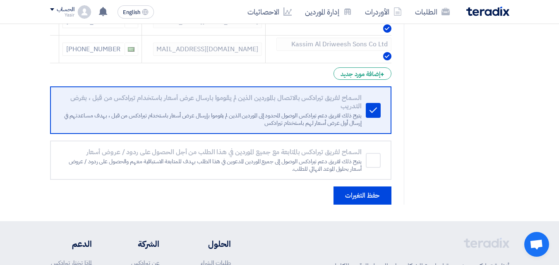
scroll to position [468, 0]
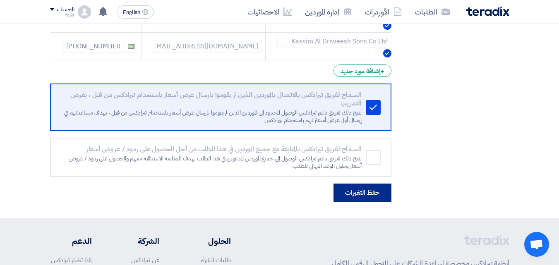
click at [361, 197] on button "حفظ التغيرات" at bounding box center [363, 193] width 58 height 18
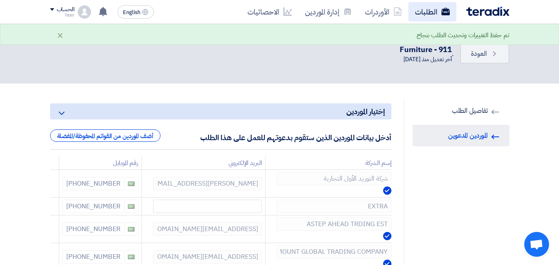
click at [434, 16] on link "الطلبات" at bounding box center [432, 11] width 48 height 19
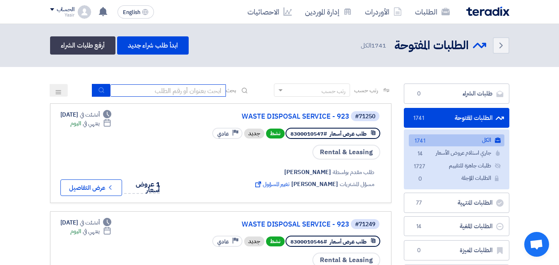
click at [195, 89] on input at bounding box center [168, 90] width 116 height 12
type input "911"
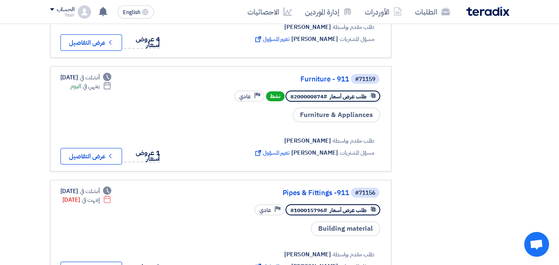
scroll to position [381, 0]
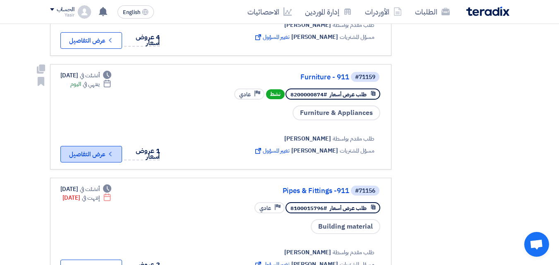
click at [95, 154] on button "Check details عرض التفاصيل" at bounding box center [91, 154] width 62 height 17
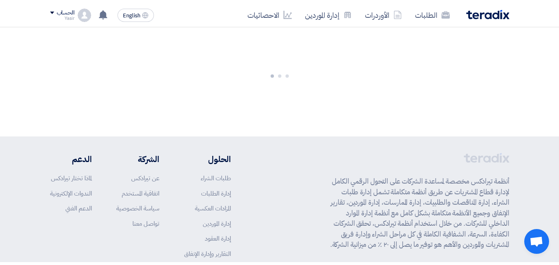
scroll to position [0, 0]
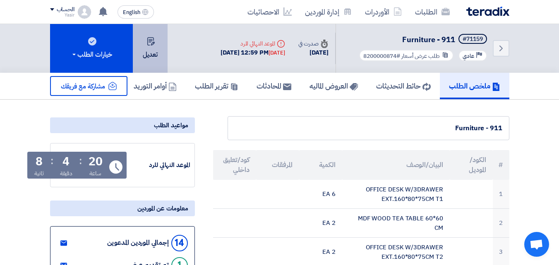
click at [147, 49] on button "تعديل" at bounding box center [150, 48] width 35 height 49
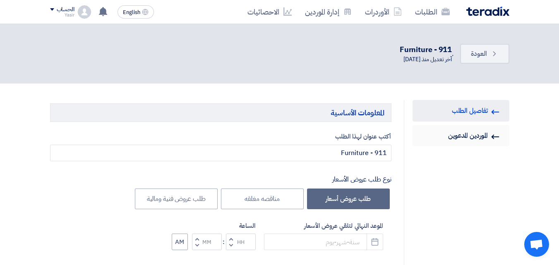
type input "[DATE]"
type input "12"
type input "59"
click at [454, 142] on link "Invited Suppliers الموردين المدعوين" at bounding box center [461, 136] width 97 height 22
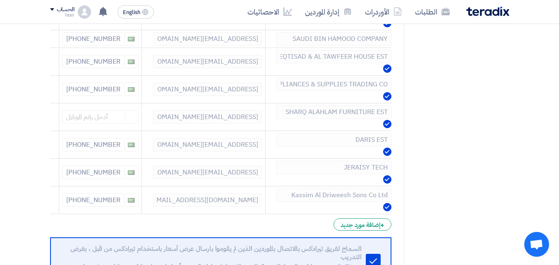
scroll to position [315, 0]
click at [318, 9] on link "إدارة الموردين" at bounding box center [328, 11] width 60 height 19
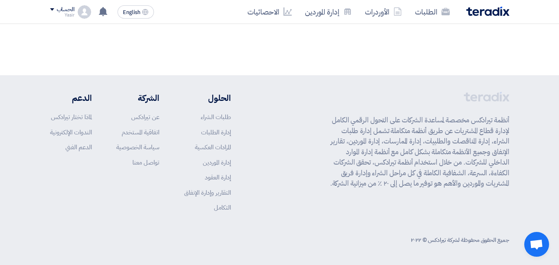
scroll to position [0, 0]
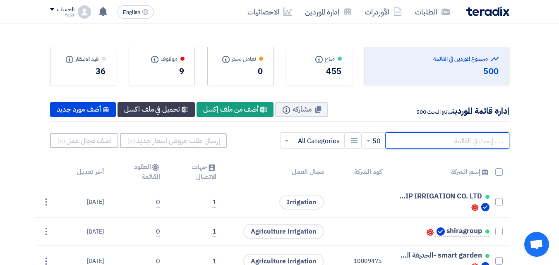
click at [417, 142] on input "text" at bounding box center [447, 140] width 124 height 17
type input "kas"
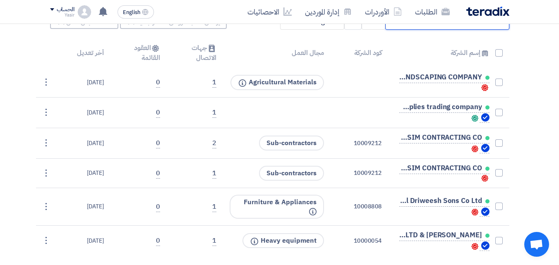
scroll to position [121, 0]
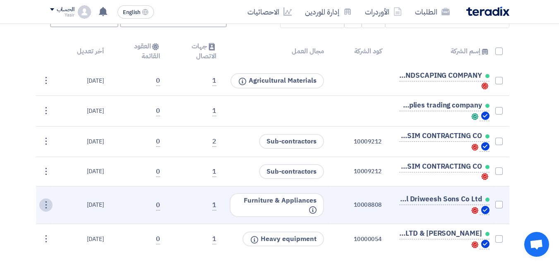
click at [46, 209] on div "⋮" at bounding box center [45, 205] width 13 height 13
click at [47, 225] on link "تعديل" at bounding box center [32, 221] width 41 height 12
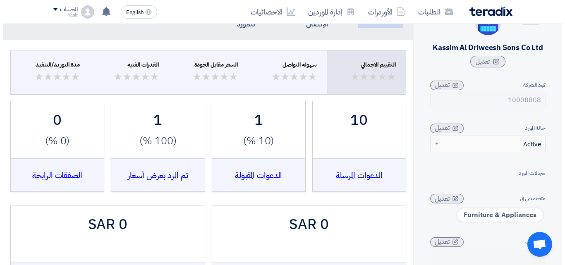
scroll to position [0, 0]
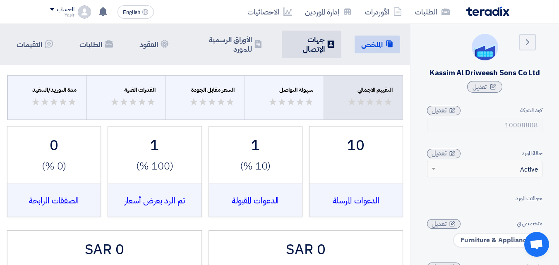
click at [323, 53] on h5 "جهات الإتصال" at bounding box center [306, 44] width 36 height 19
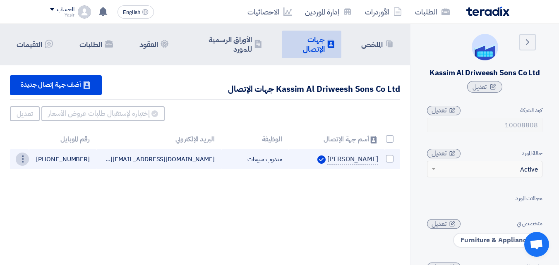
click at [23, 162] on div "⋮" at bounding box center [22, 159] width 13 height 13
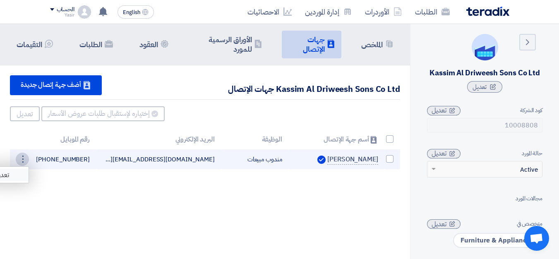
click at [13, 174] on link "تعديل" at bounding box center [8, 175] width 41 height 12
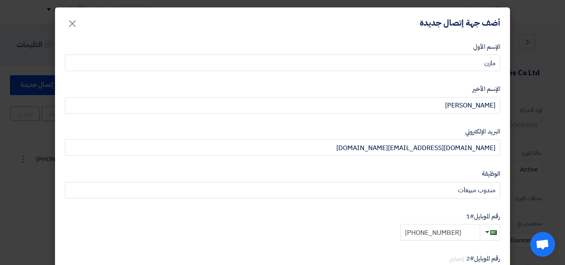
click at [462, 229] on input "[PHONE_NUMBER]" at bounding box center [440, 232] width 79 height 17
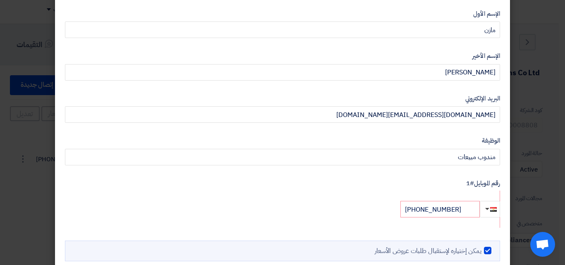
scroll to position [50, 0]
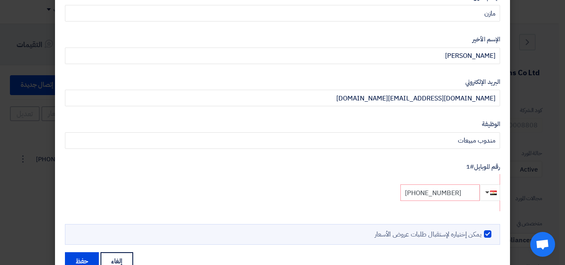
click at [471, 193] on input "[PHONE_NUMBER]" at bounding box center [440, 193] width 79 height 17
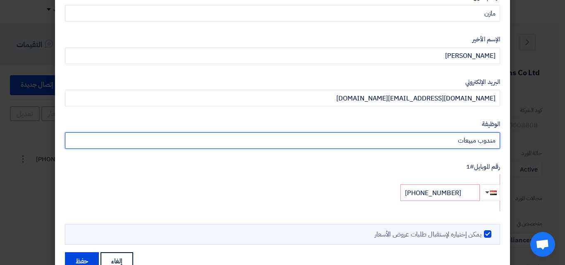
click at [437, 136] on input "مندوب مبيعات" at bounding box center [282, 140] width 435 height 17
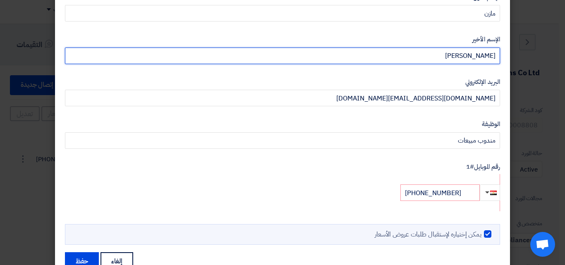
click at [433, 60] on input "[PERSON_NAME]" at bounding box center [282, 56] width 435 height 17
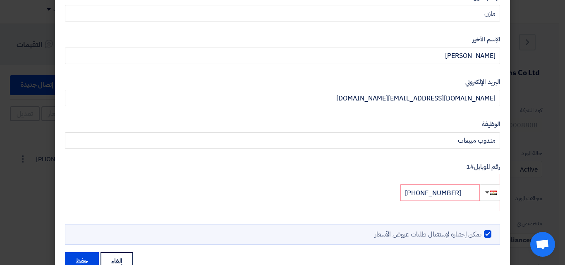
click at [475, 166] on label "رقم الموبايل #1" at bounding box center [282, 167] width 435 height 10
click at [485, 169] on label "رقم الموبايل #1" at bounding box center [282, 167] width 435 height 10
click at [490, 178] on div "رقم الموبايل #1 [PHONE_NUMBER]" at bounding box center [282, 186] width 435 height 49
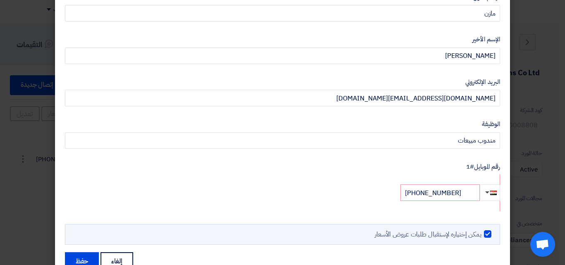
click at [490, 178] on div "رقم الموبايل #1 [PHONE_NUMBER]" at bounding box center [282, 186] width 435 height 49
click at [493, 198] on button "button" at bounding box center [490, 193] width 20 height 17
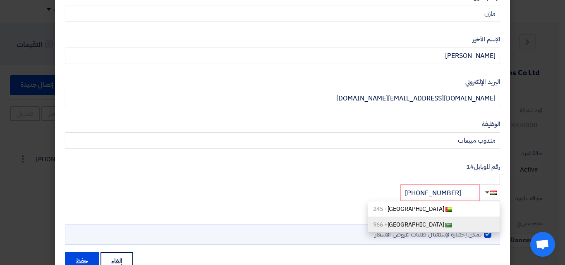
click at [388, 225] on span "+ 966" at bounding box center [380, 225] width 14 height 9
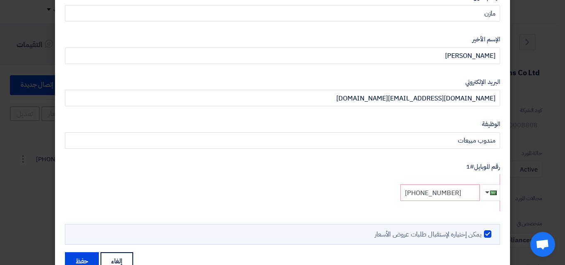
click at [471, 193] on input "[PHONE_NUMBER]" at bounding box center [440, 193] width 79 height 17
type input "[PHONE_NUMBER]"
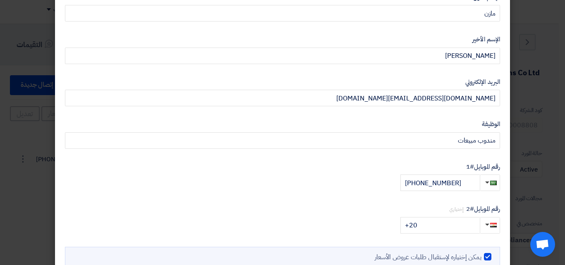
click at [270, 176] on div "[PHONE_NUMBER]" at bounding box center [282, 183] width 435 height 17
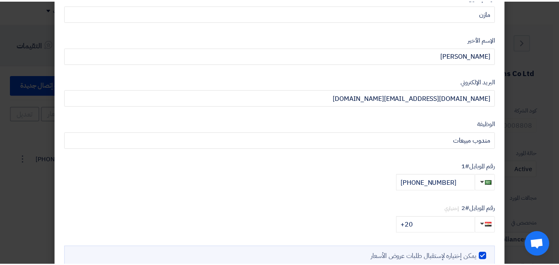
scroll to position [99, 0]
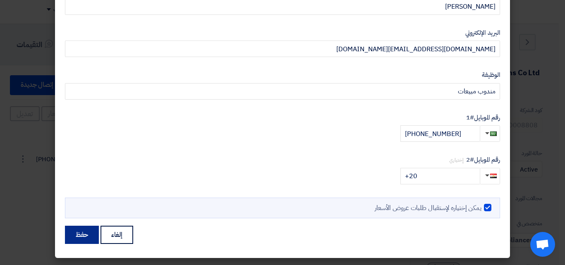
click at [79, 238] on button "حفظ" at bounding box center [82, 235] width 34 height 18
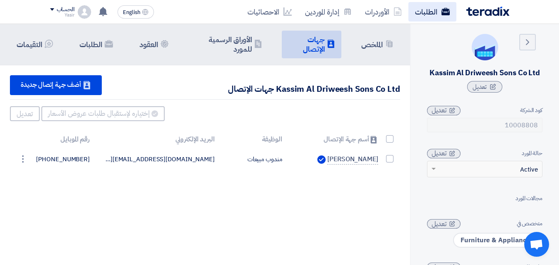
click at [431, 13] on link "الطلبات" at bounding box center [432, 11] width 48 height 19
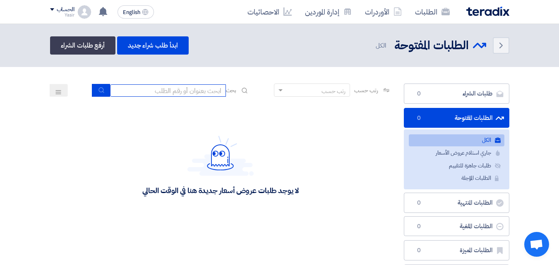
click at [186, 90] on input at bounding box center [168, 90] width 116 height 12
type input "911"
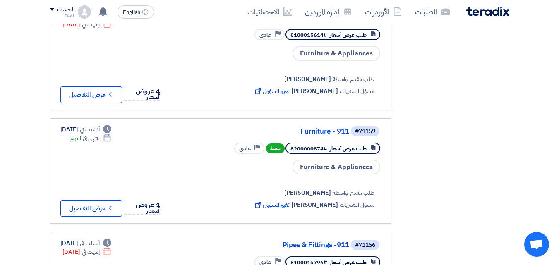
scroll to position [331, 0]
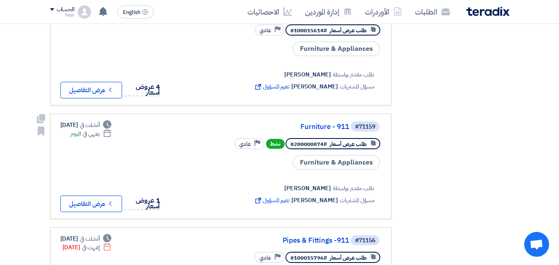
click at [107, 197] on button "Check details عرض التفاصيل" at bounding box center [91, 204] width 62 height 17
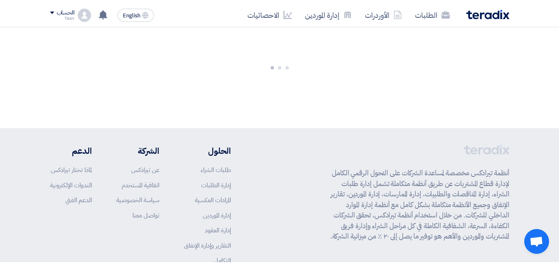
scroll to position [0, 0]
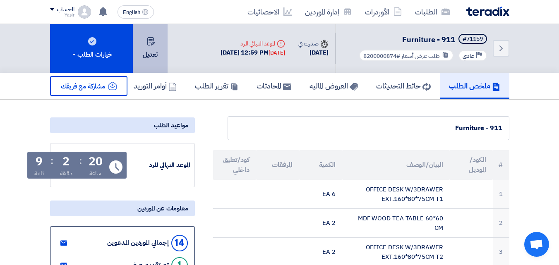
click at [156, 51] on button "تعديل" at bounding box center [150, 48] width 35 height 49
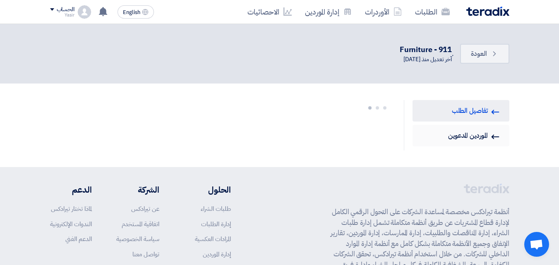
click at [458, 135] on link "Invited Suppliers الموردين المدعوين" at bounding box center [461, 136] width 97 height 22
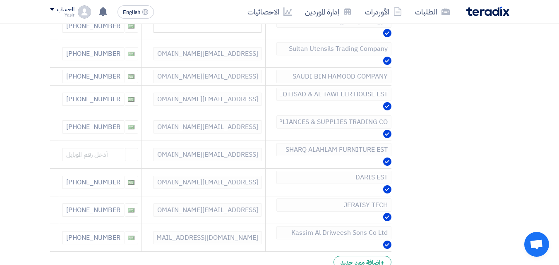
scroll to position [281, 0]
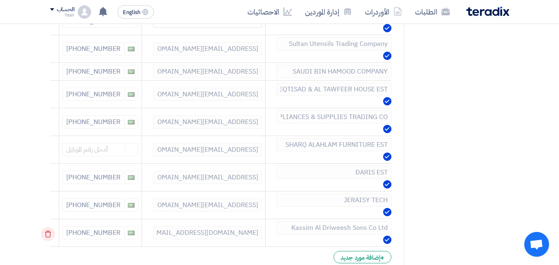
click at [53, 233] on icon at bounding box center [48, 234] width 14 height 14
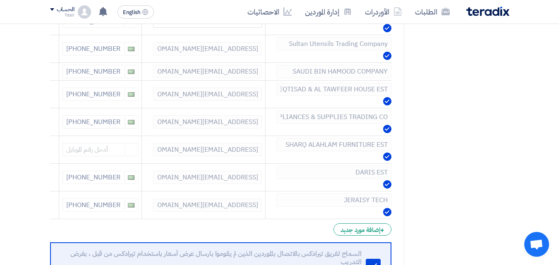
scroll to position [50, 0]
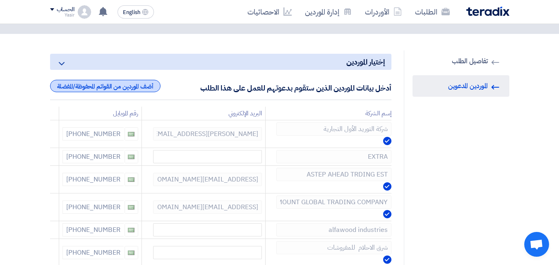
click at [142, 83] on div "أضف الموردين من القوائم المحفوظة/المفضلة" at bounding box center [105, 86] width 110 height 12
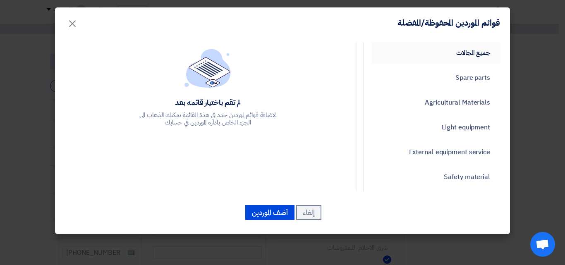
click at [480, 55] on link "جميع المجالات" at bounding box center [436, 53] width 128 height 22
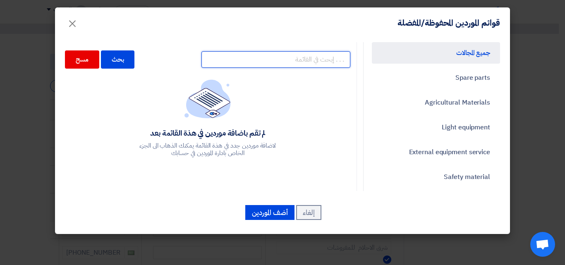
click at [325, 63] on input "text" at bounding box center [276, 59] width 149 height 17
type input "kas"
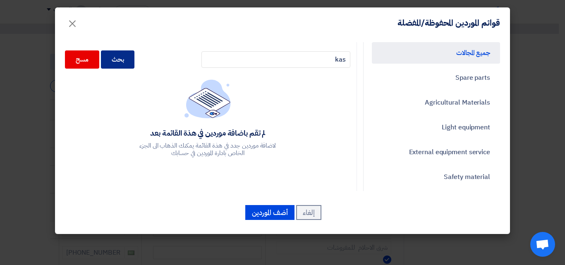
click at [135, 59] on div "بحث" at bounding box center [118, 59] width 34 height 18
click at [127, 59] on div "بحث" at bounding box center [118, 59] width 34 height 18
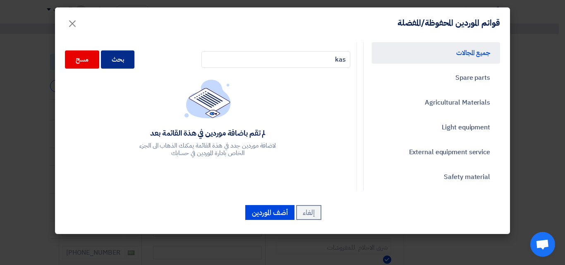
click at [127, 59] on div "بحث" at bounding box center [118, 59] width 34 height 18
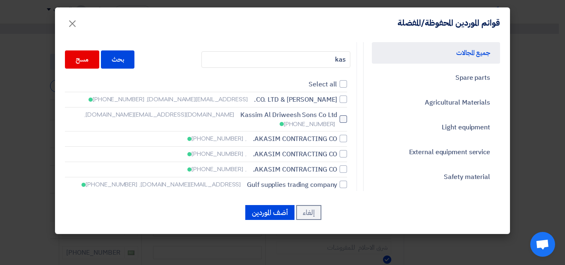
click at [286, 115] on span "Kassim Al Driweesh Sons Co Ltd" at bounding box center [288, 115] width 97 height 10
click at [332, 117] on input "Kassim Al Driweesh Sons Co Ltd [DOMAIN_NAME][EMAIL_ADDRESS][DOMAIN_NAME], [PHON…" at bounding box center [334, 119] width 5 height 5
checkbox input "true"
click at [262, 214] on button "أضف الموردين" at bounding box center [269, 212] width 49 height 15
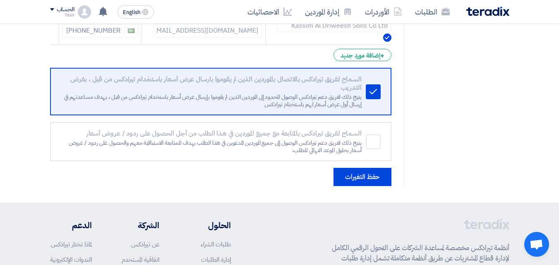
scroll to position [513, 0]
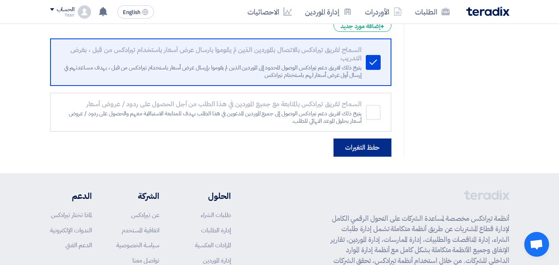
click at [368, 144] on button "حفظ التغيرات" at bounding box center [363, 148] width 58 height 18
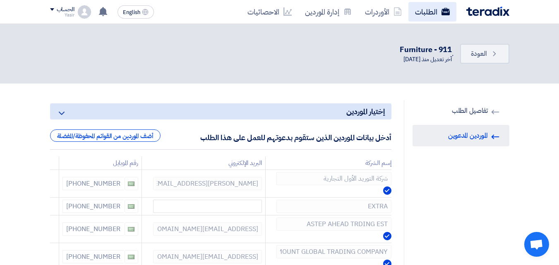
click at [437, 12] on link "الطلبات" at bounding box center [432, 11] width 48 height 19
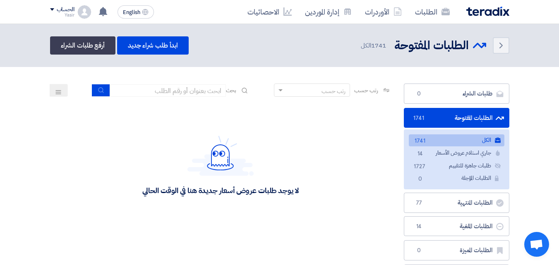
click at [437, 12] on link "الطلبات" at bounding box center [432, 11] width 48 height 19
